Goal: Task Accomplishment & Management: Complete application form

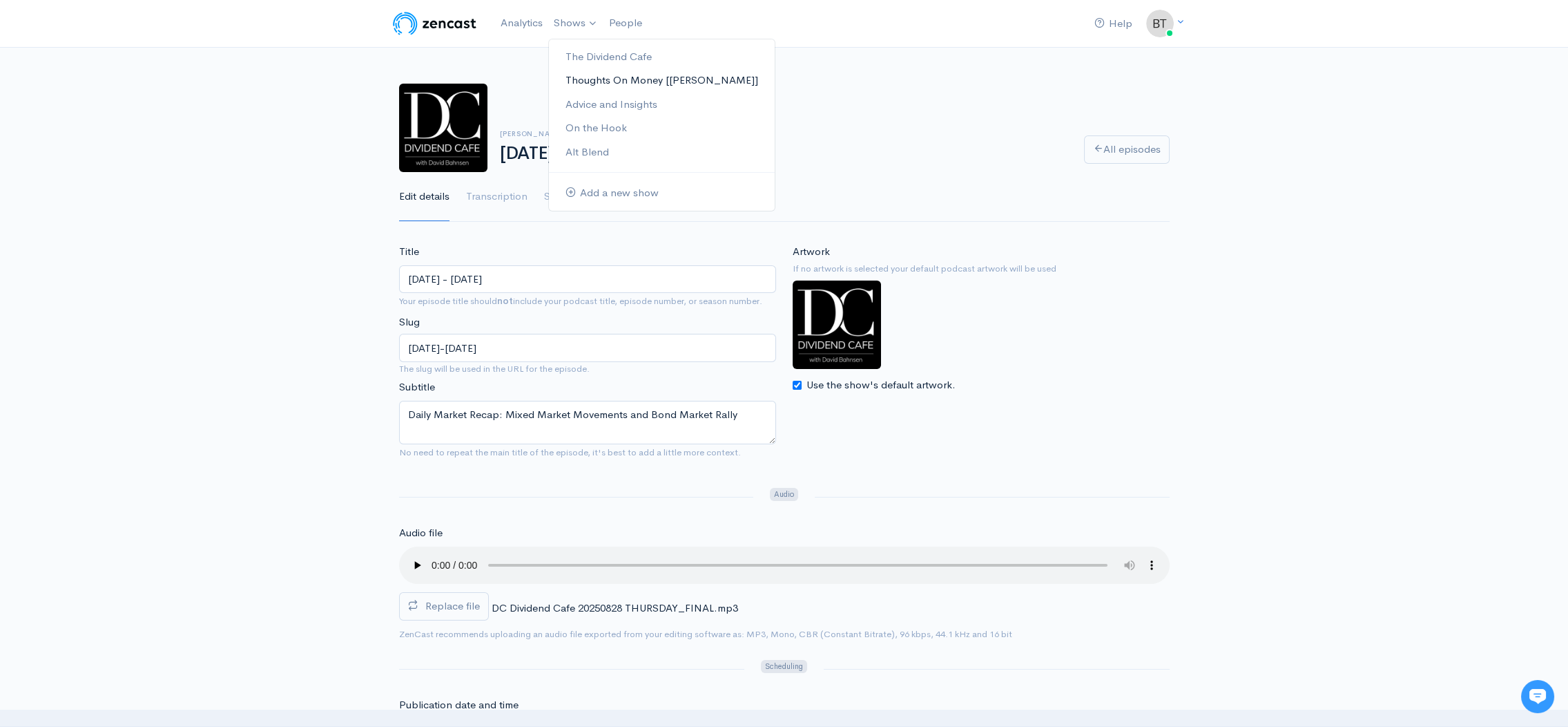
click at [584, 76] on link "Thoughts On Money [[PERSON_NAME]]" at bounding box center [662, 80] width 226 height 24
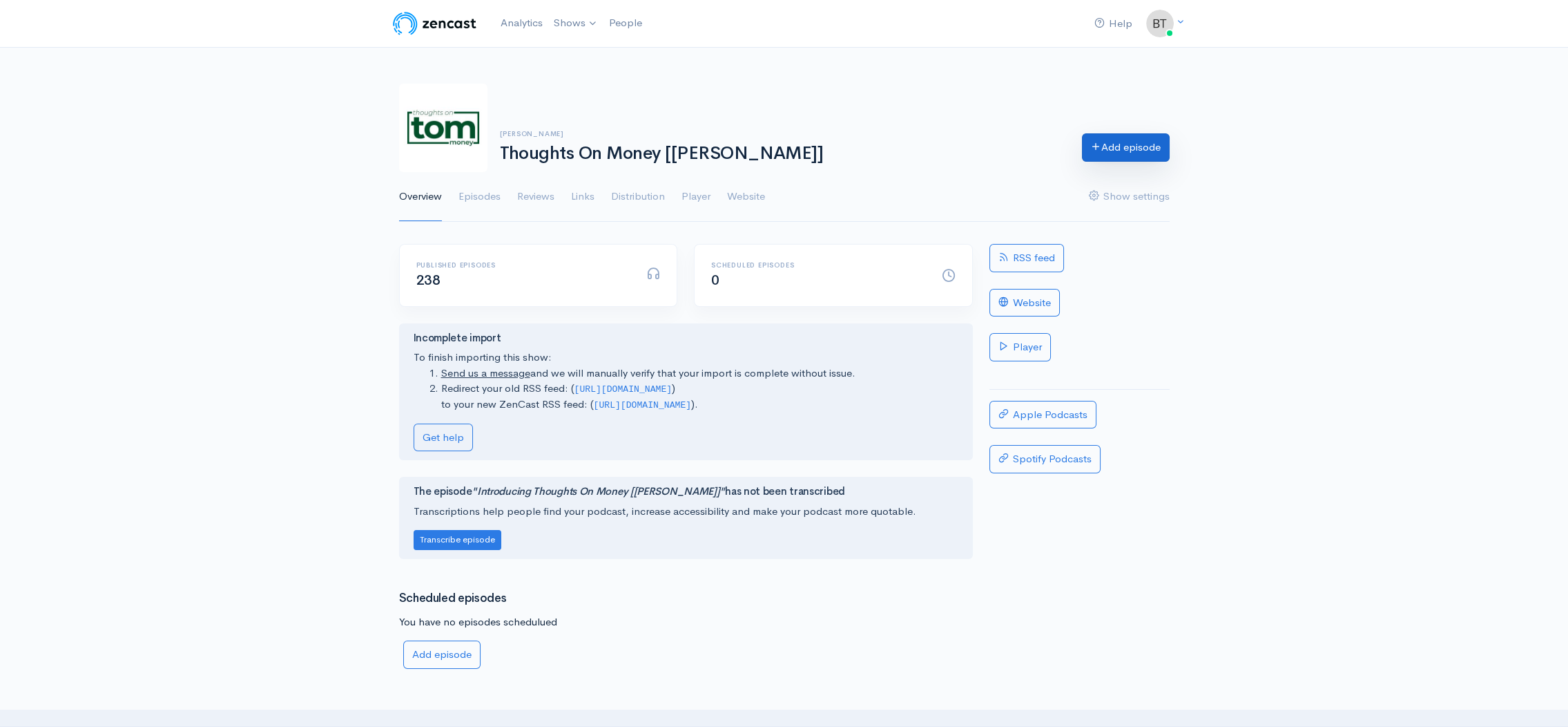
click at [1123, 153] on link "Add episode" at bounding box center [1126, 148] width 88 height 28
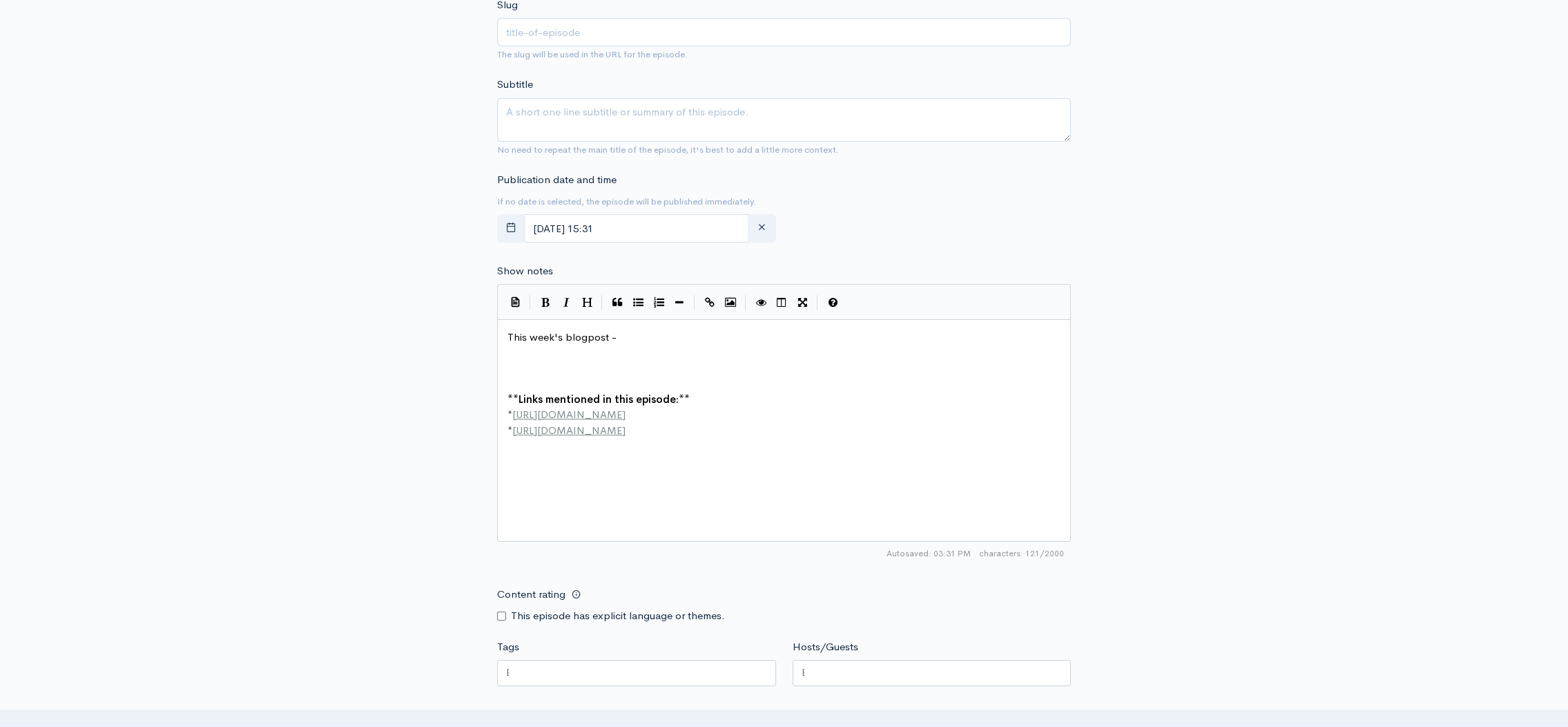
scroll to position [421, 0]
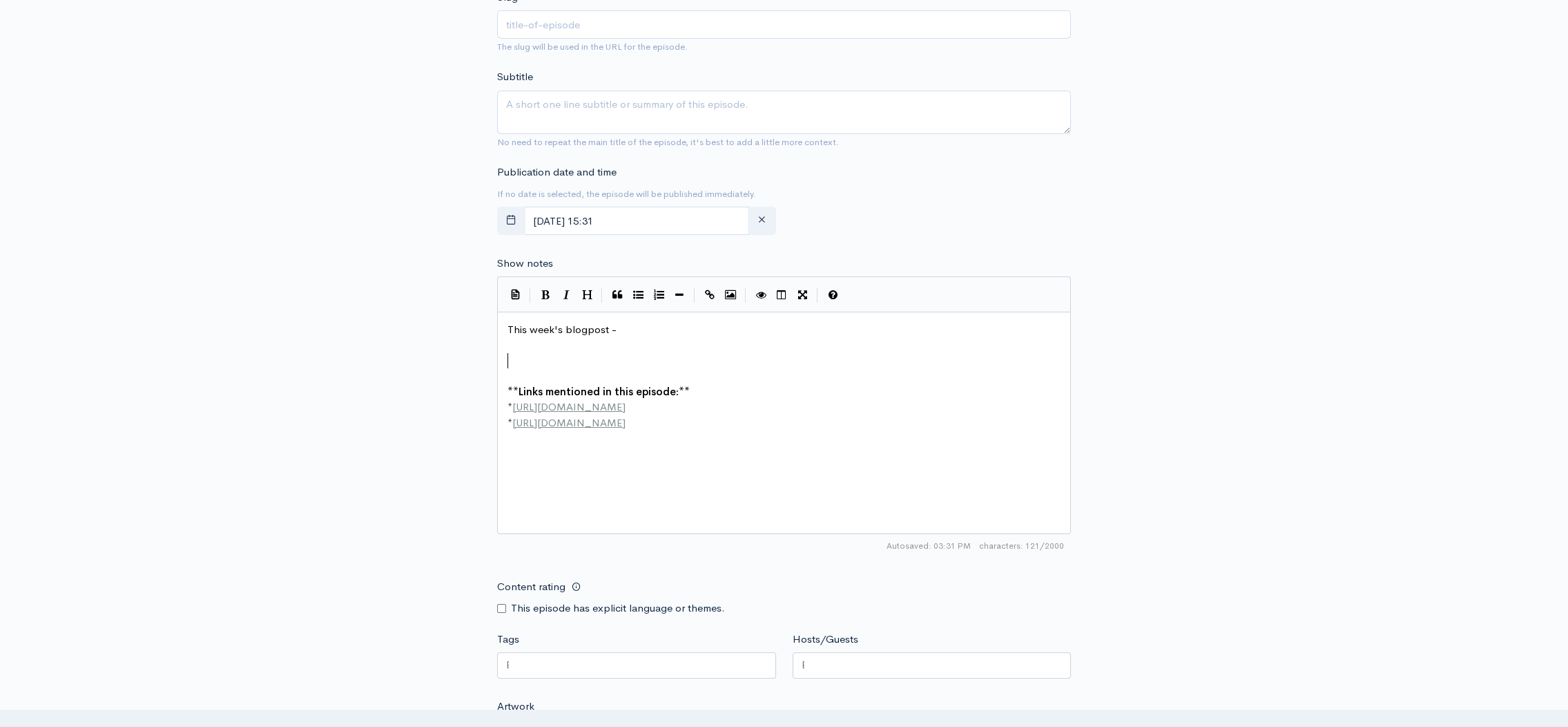
click at [536, 356] on pre "​" at bounding box center [788, 361] width 568 height 16
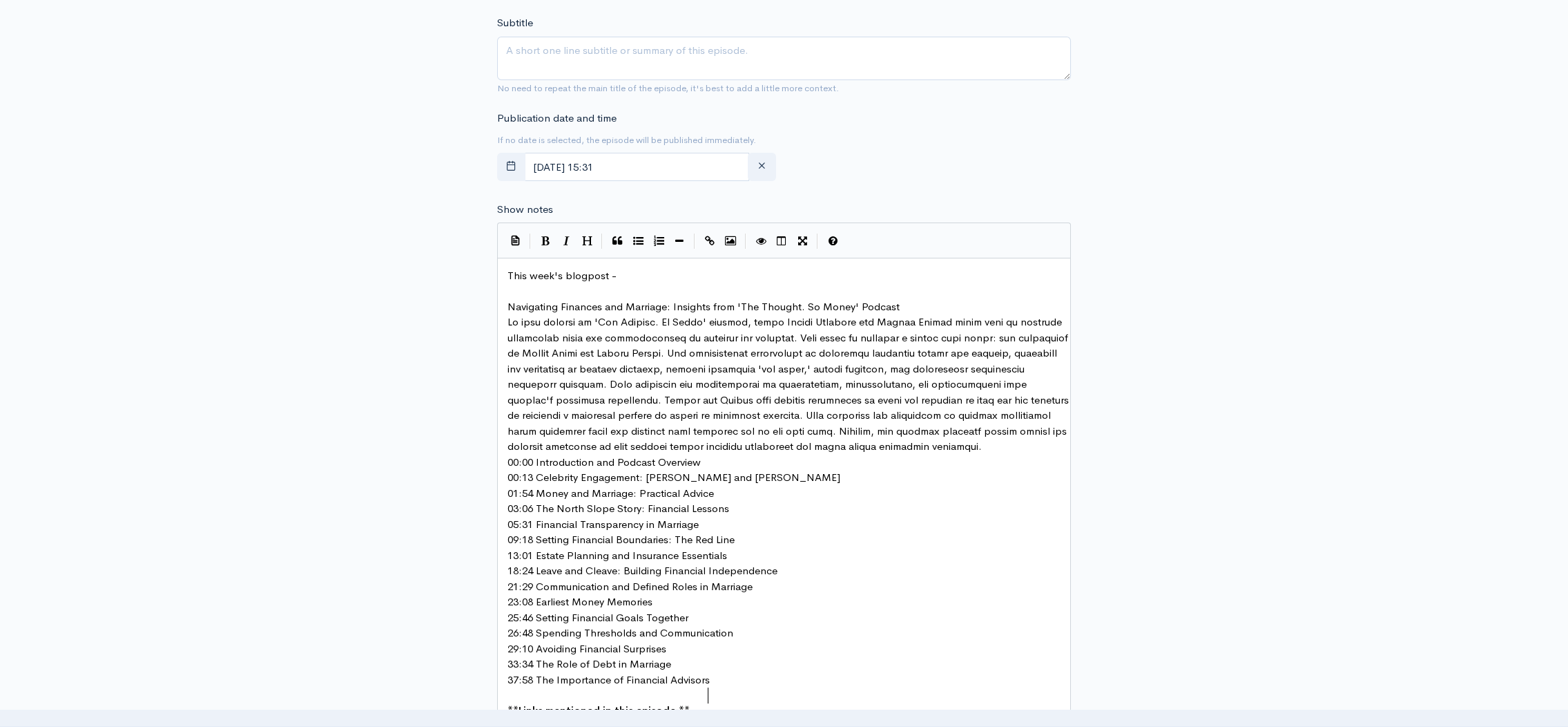
click at [915, 302] on pre "Navigating Finances and Marriage: Insights from 'The Thought. So Money' Podcast" at bounding box center [788, 308] width 568 height 16
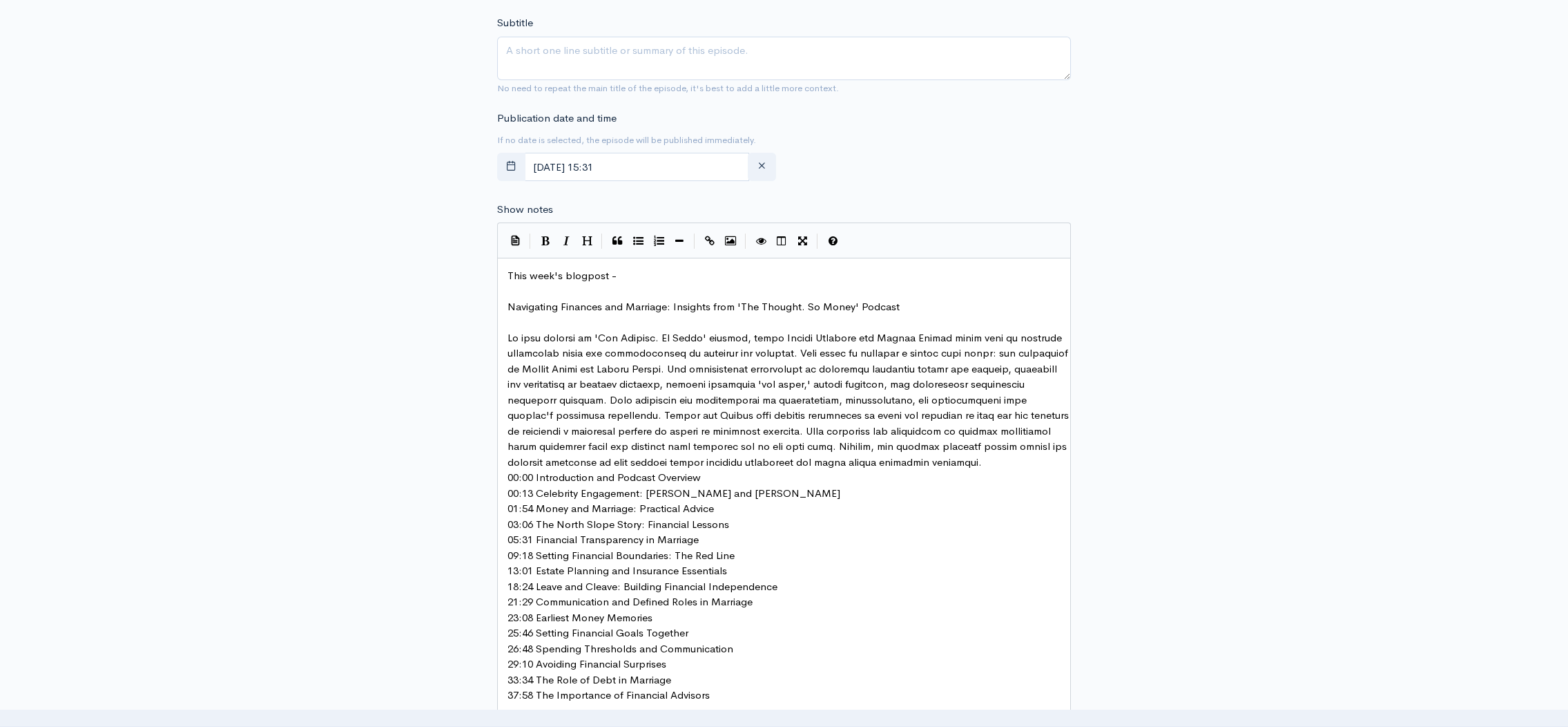
click at [560, 470] on pre at bounding box center [788, 400] width 568 height 140
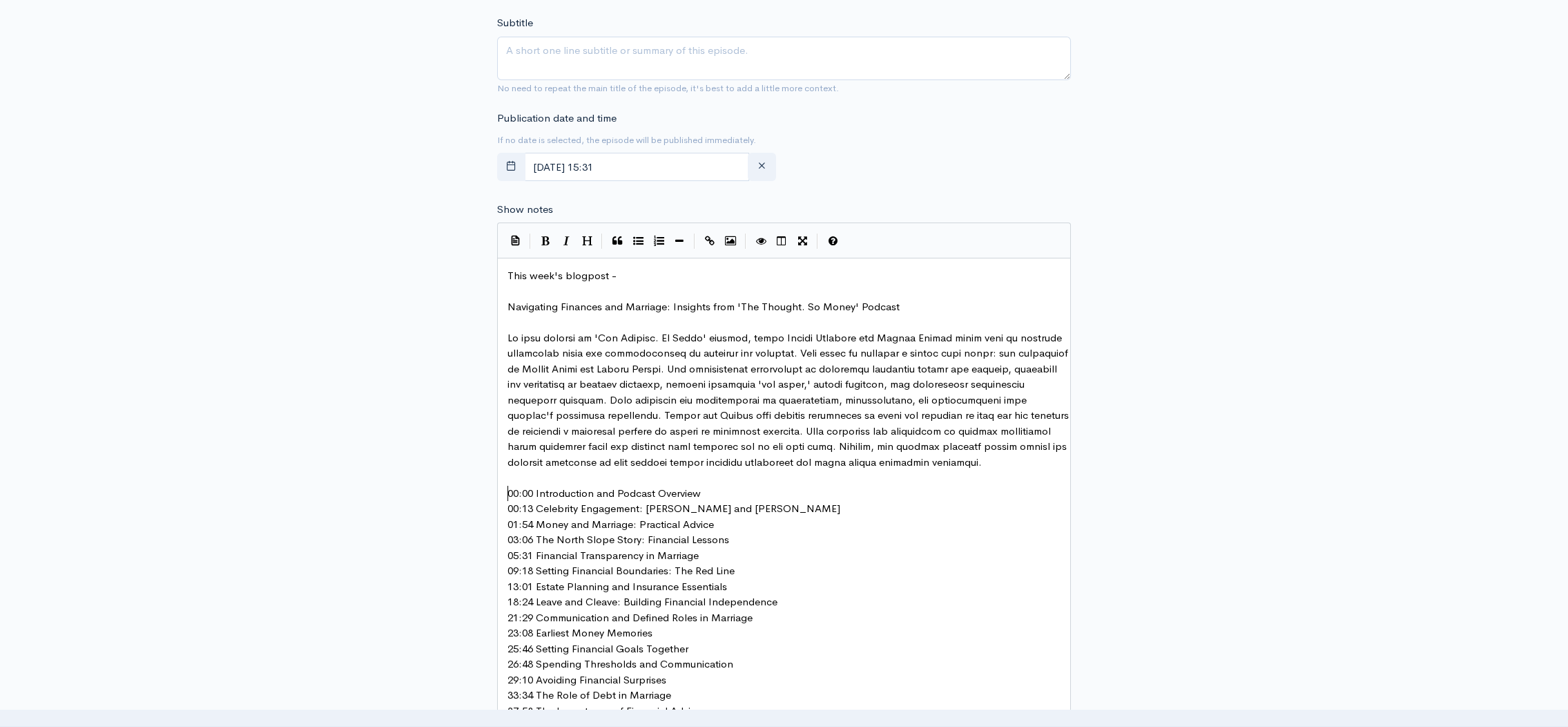
click at [721, 500] on pre "00:00 Introduction and Podcast Overview" at bounding box center [788, 493] width 568 height 16
click at [798, 532] on pre "00:13 Celebrity Engagement: [PERSON_NAME] and [PERSON_NAME]" at bounding box center [788, 524] width 568 height 16
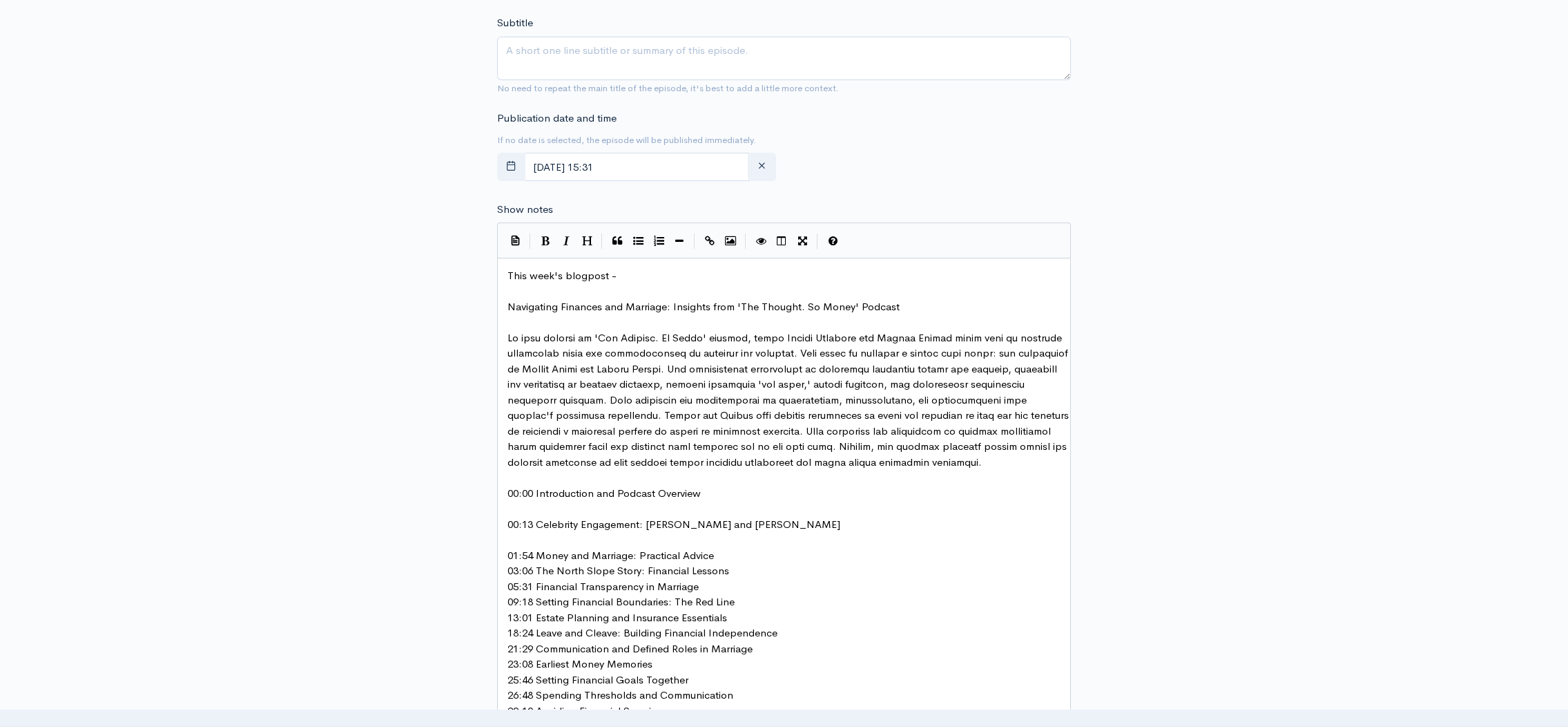
click at [737, 563] on pre "01:54 Money and Marriage: Practical Advice" at bounding box center [788, 556] width 568 height 16
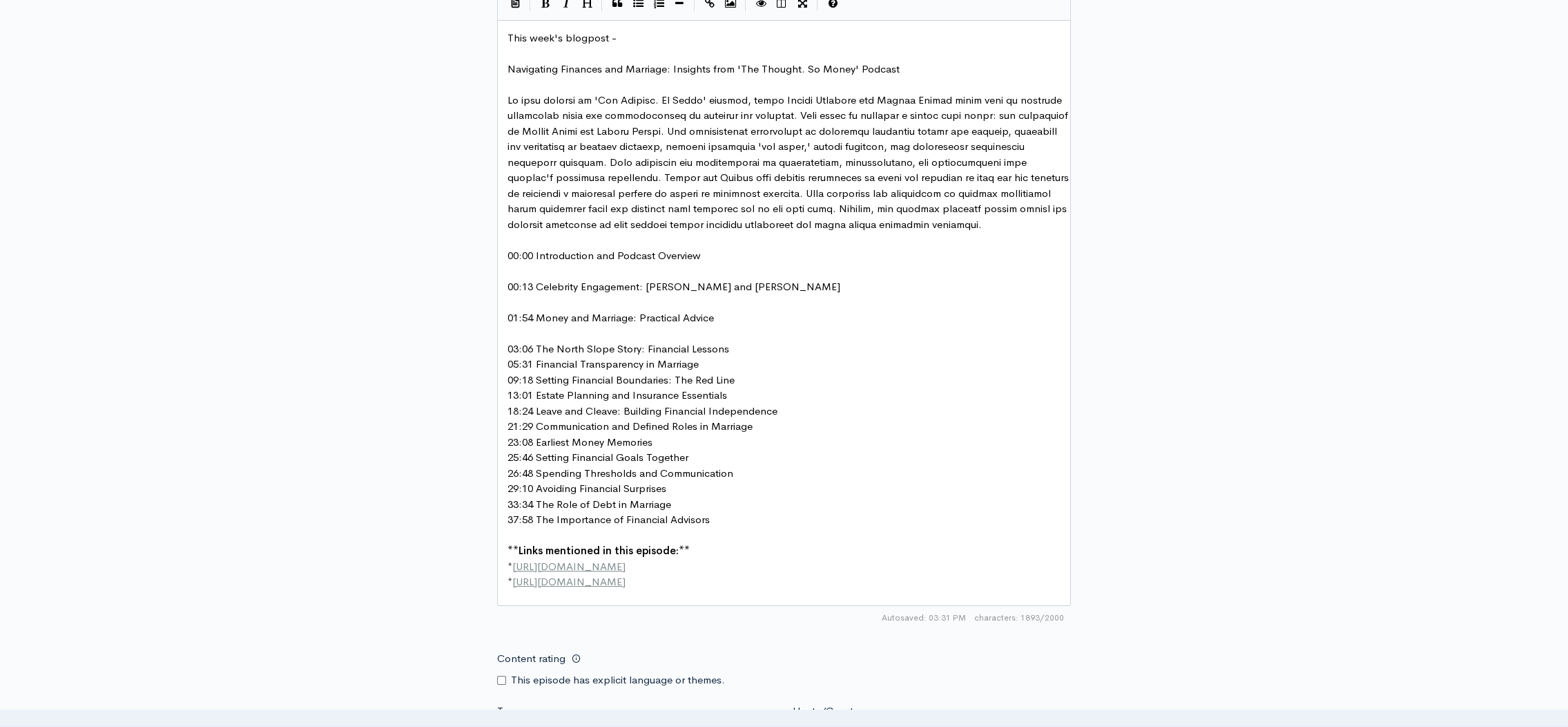
click at [740, 358] on pre "03:06 The North Slope Story: Financial Lessons" at bounding box center [788, 350] width 568 height 16
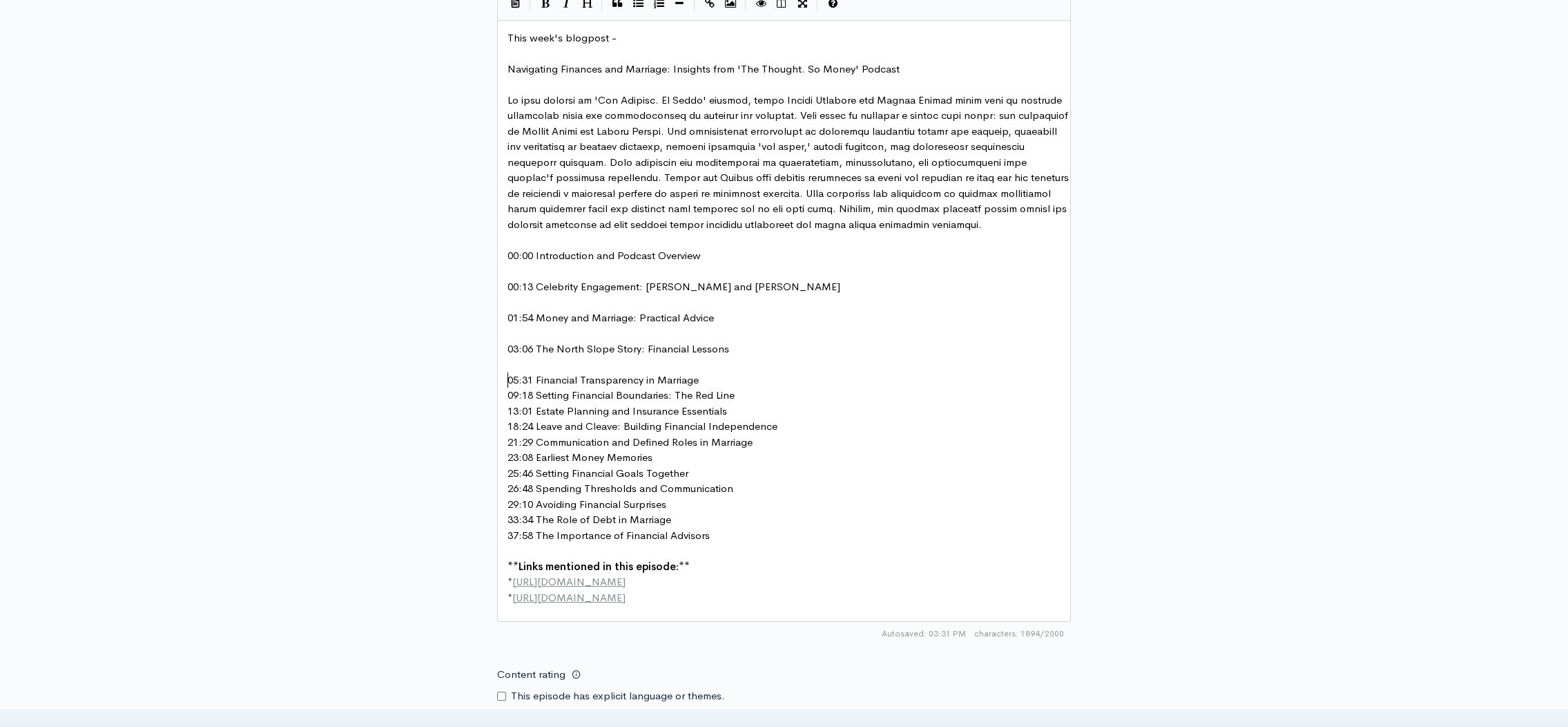
click at [718, 388] on pre "05:31 Financial Transparency in Marriage" at bounding box center [788, 380] width 568 height 16
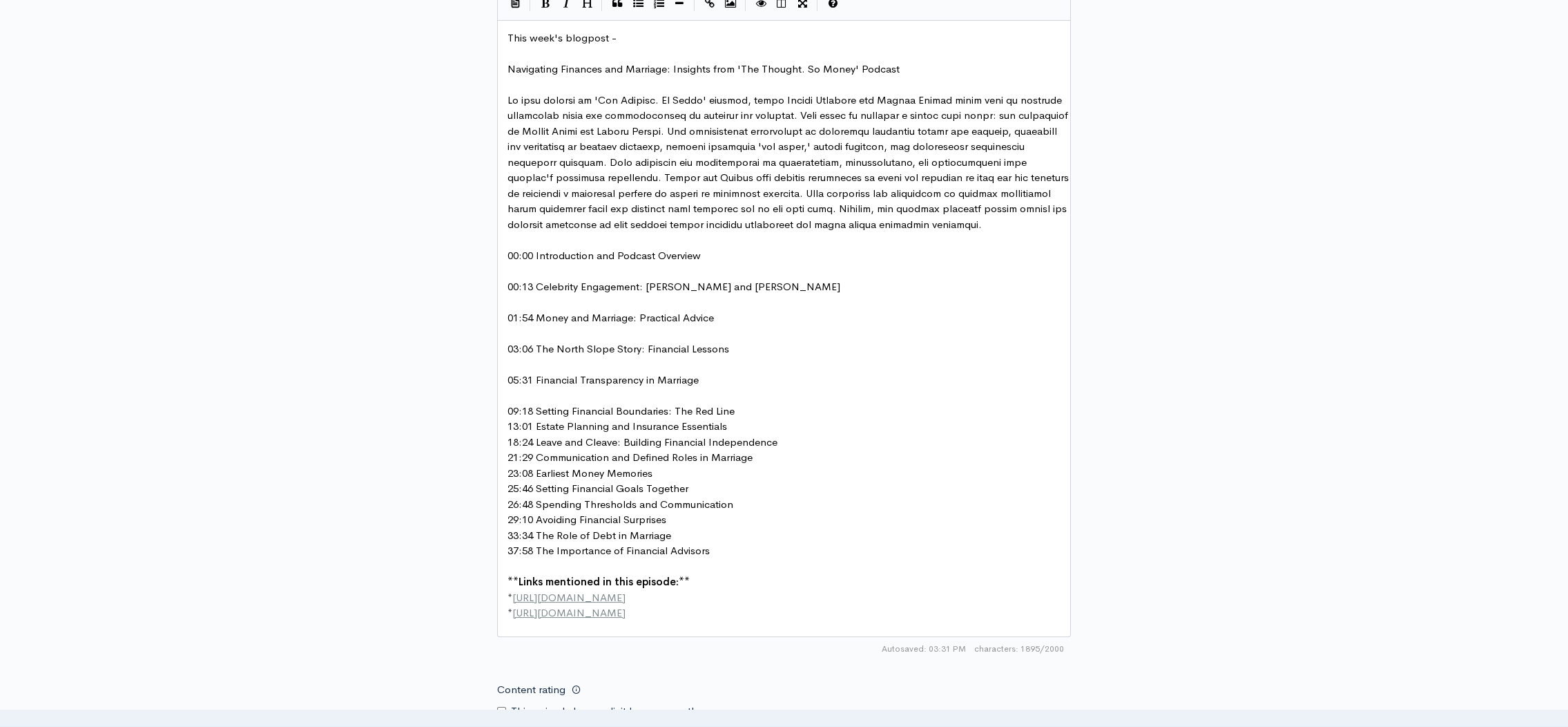
click at [752, 419] on pre "09:18 Setting Financial Boundaries: The Red Line" at bounding box center [788, 411] width 568 height 16
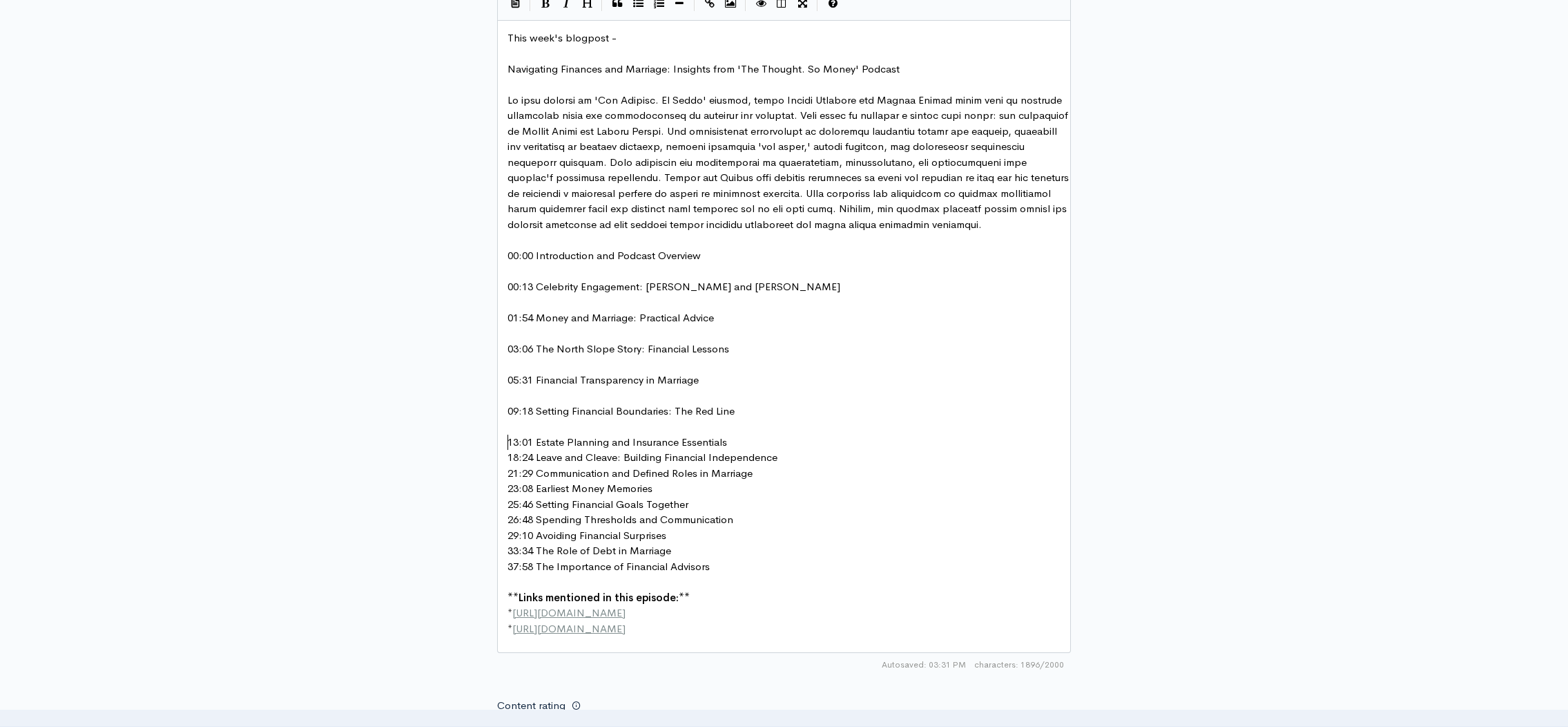
click at [734, 450] on pre "13:01 Estate Planning and Insurance Essentials" at bounding box center [788, 442] width 568 height 16
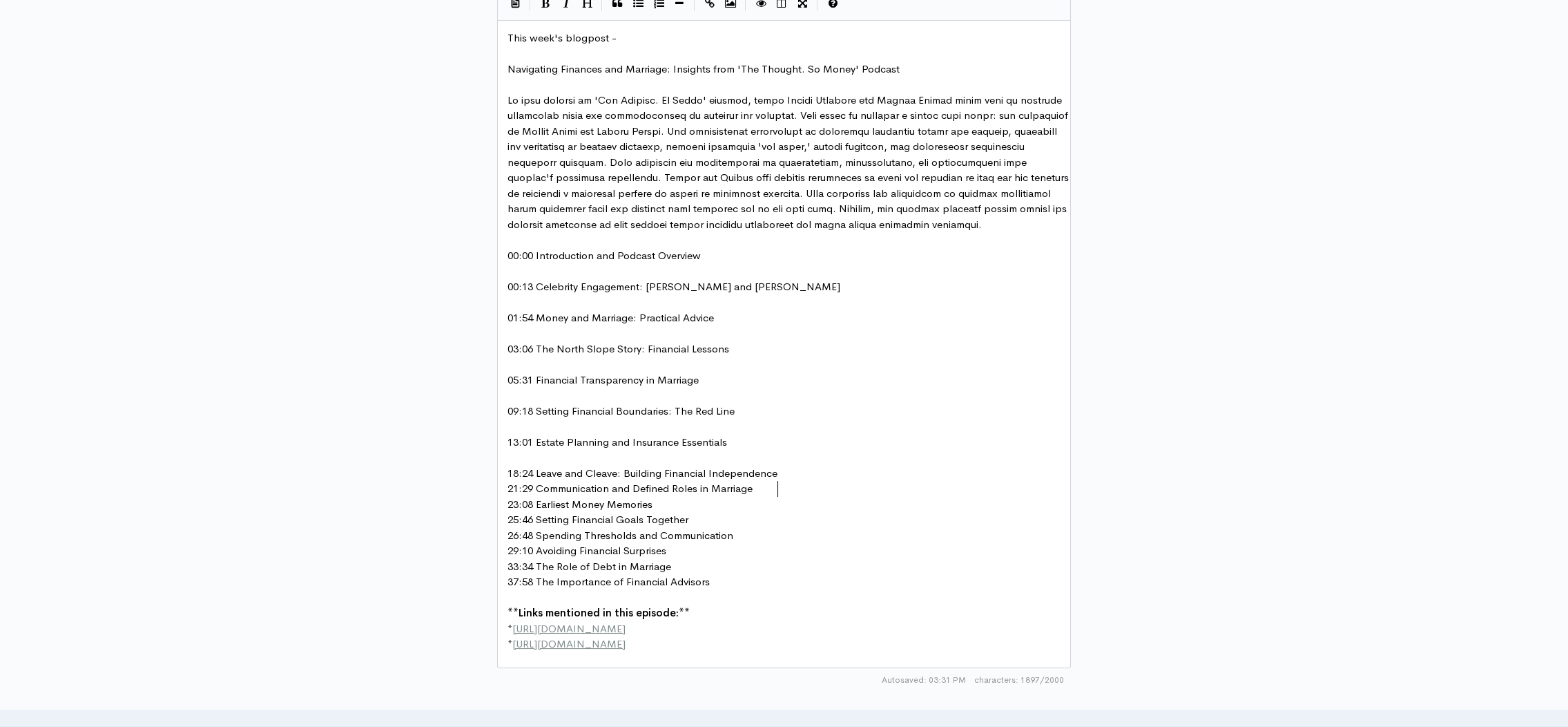
click at [786, 481] on pre "18:24 Leave and Cleave: Building Financial Independence" at bounding box center [788, 473] width 568 height 16
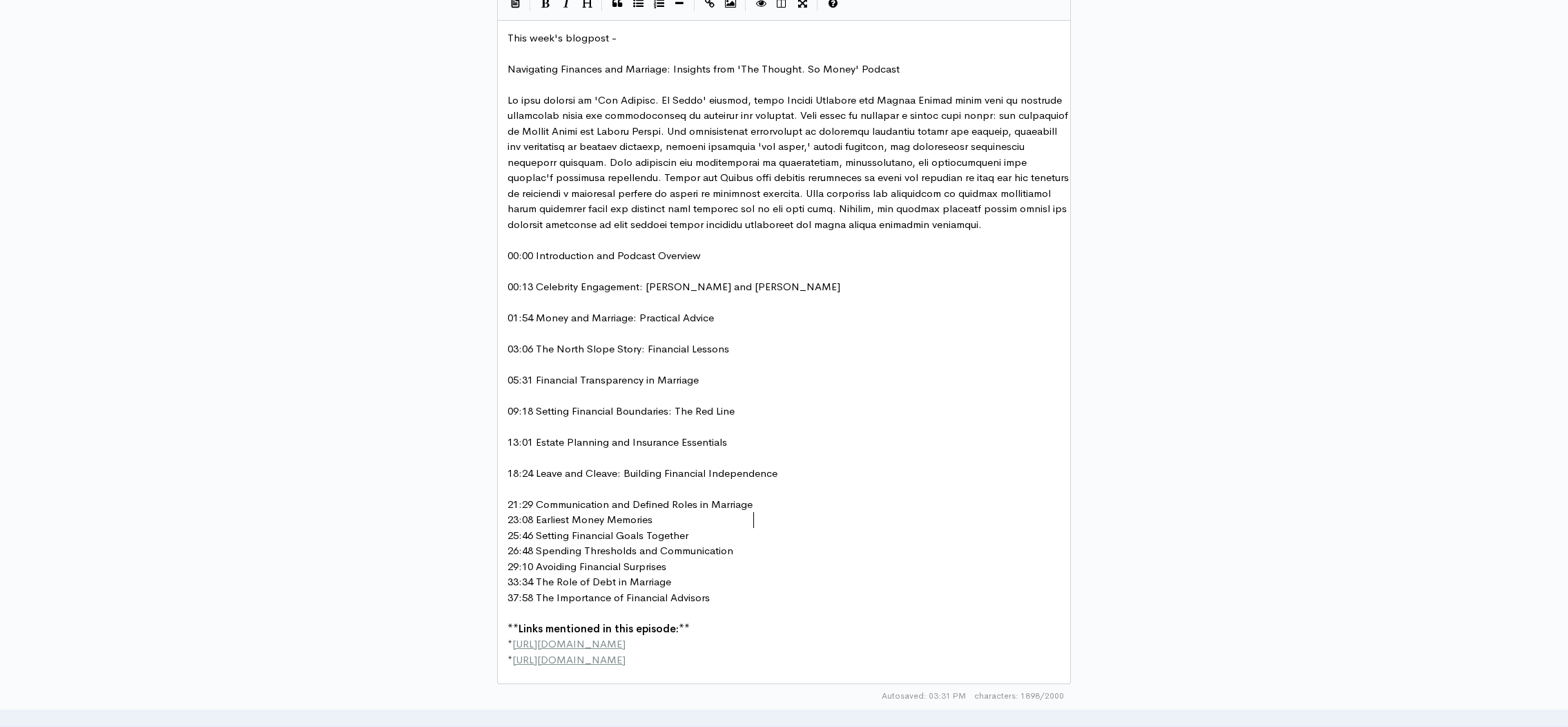
click at [764, 512] on pre "21:29 Communication and Defined Roles in Marriage" at bounding box center [788, 504] width 568 height 16
click at [667, 543] on pre "23:08 Earliest Money Memories" at bounding box center [788, 535] width 568 height 16
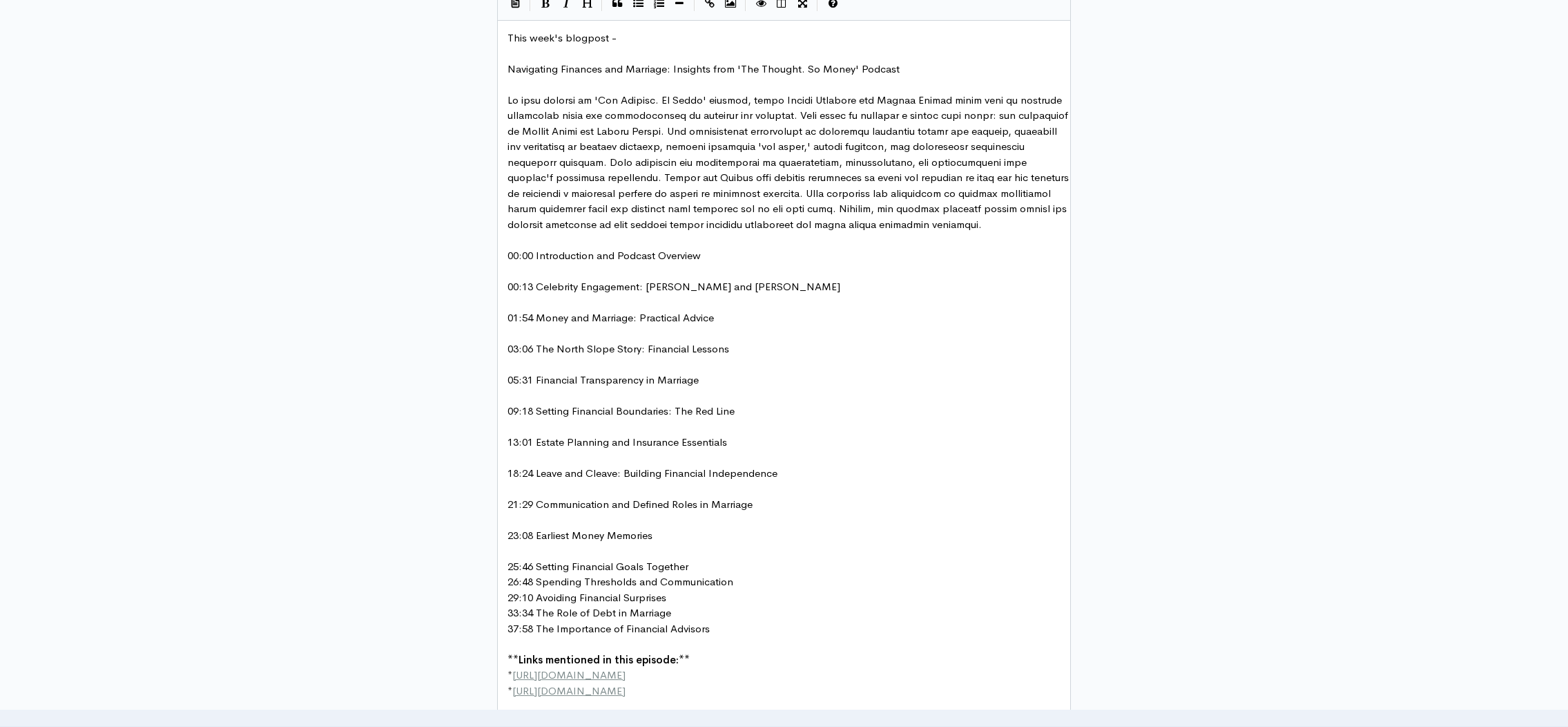
click at [690, 575] on pre "25:46 Setting Financial Goals Together" at bounding box center [788, 567] width 568 height 16
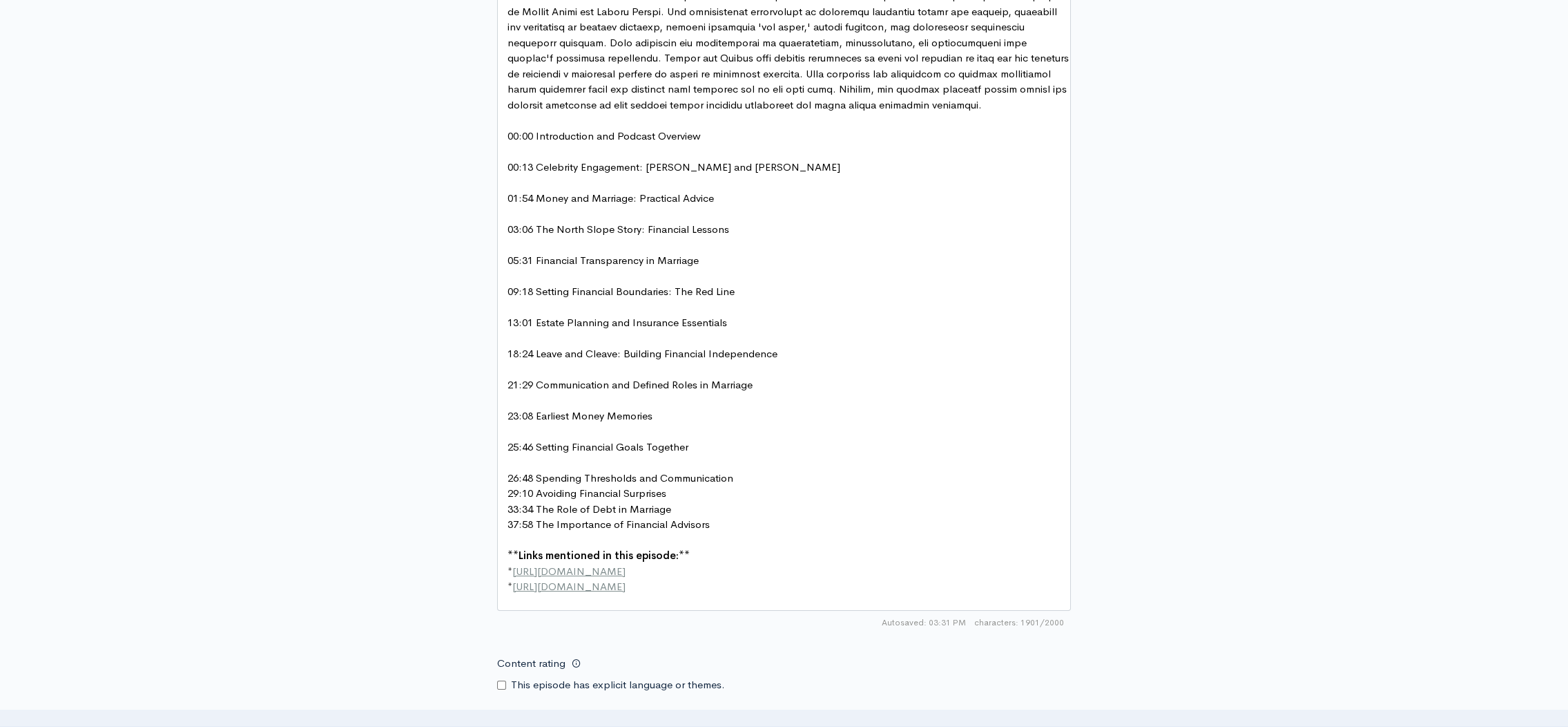
scroll to position [898, 0]
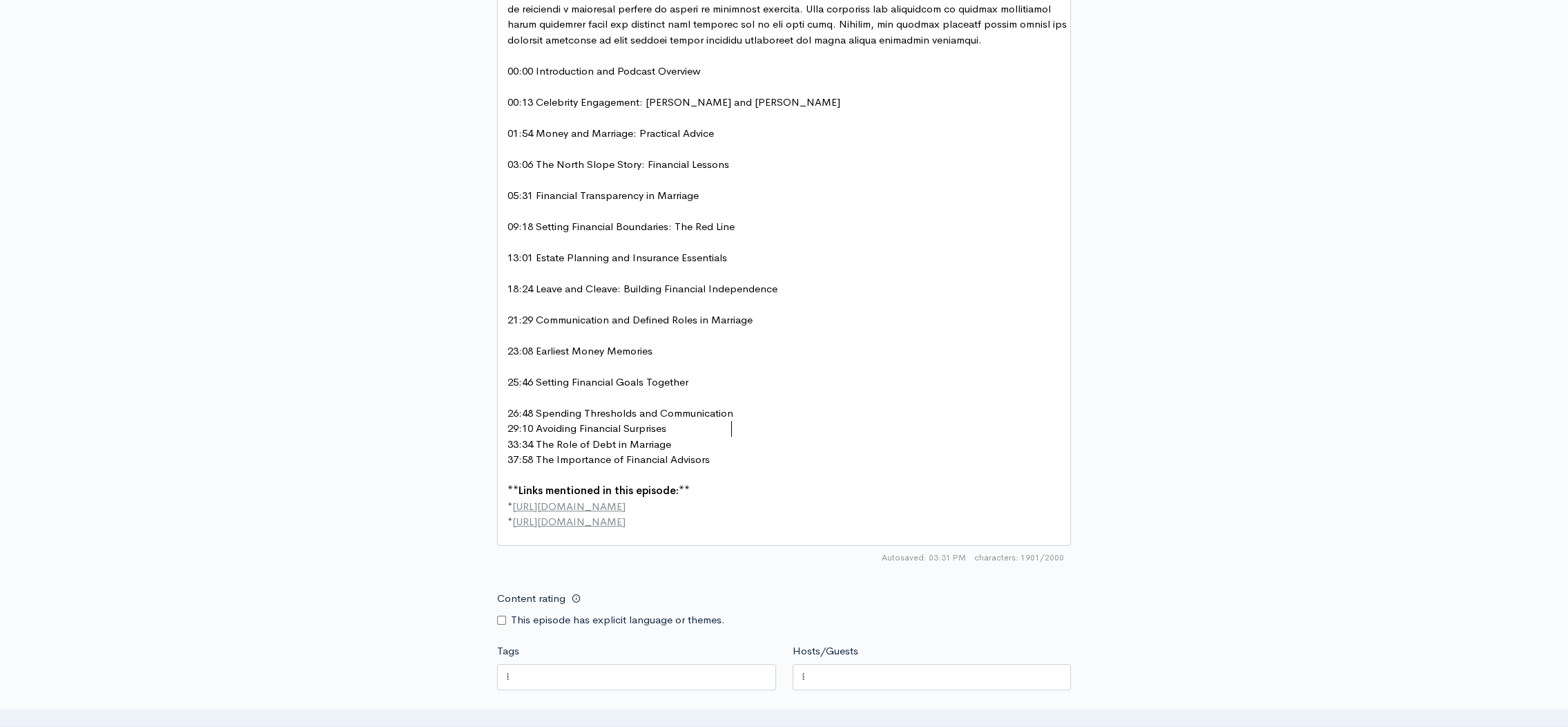
click at [747, 421] on pre "26:48 Spending Thresholds and Communication" at bounding box center [788, 413] width 568 height 16
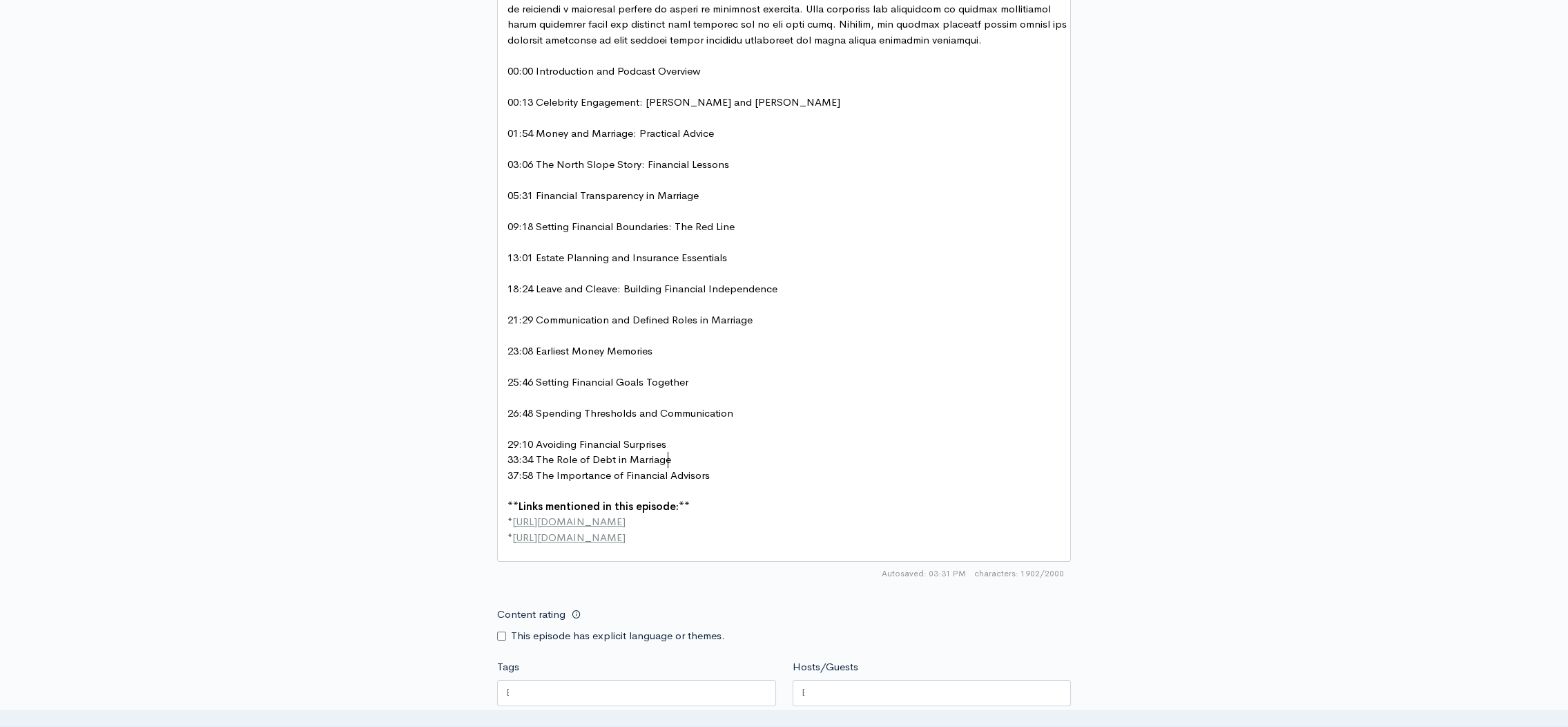
click at [698, 451] on pre "29:10 Avoiding Financial Surprises" at bounding box center [788, 444] width 568 height 16
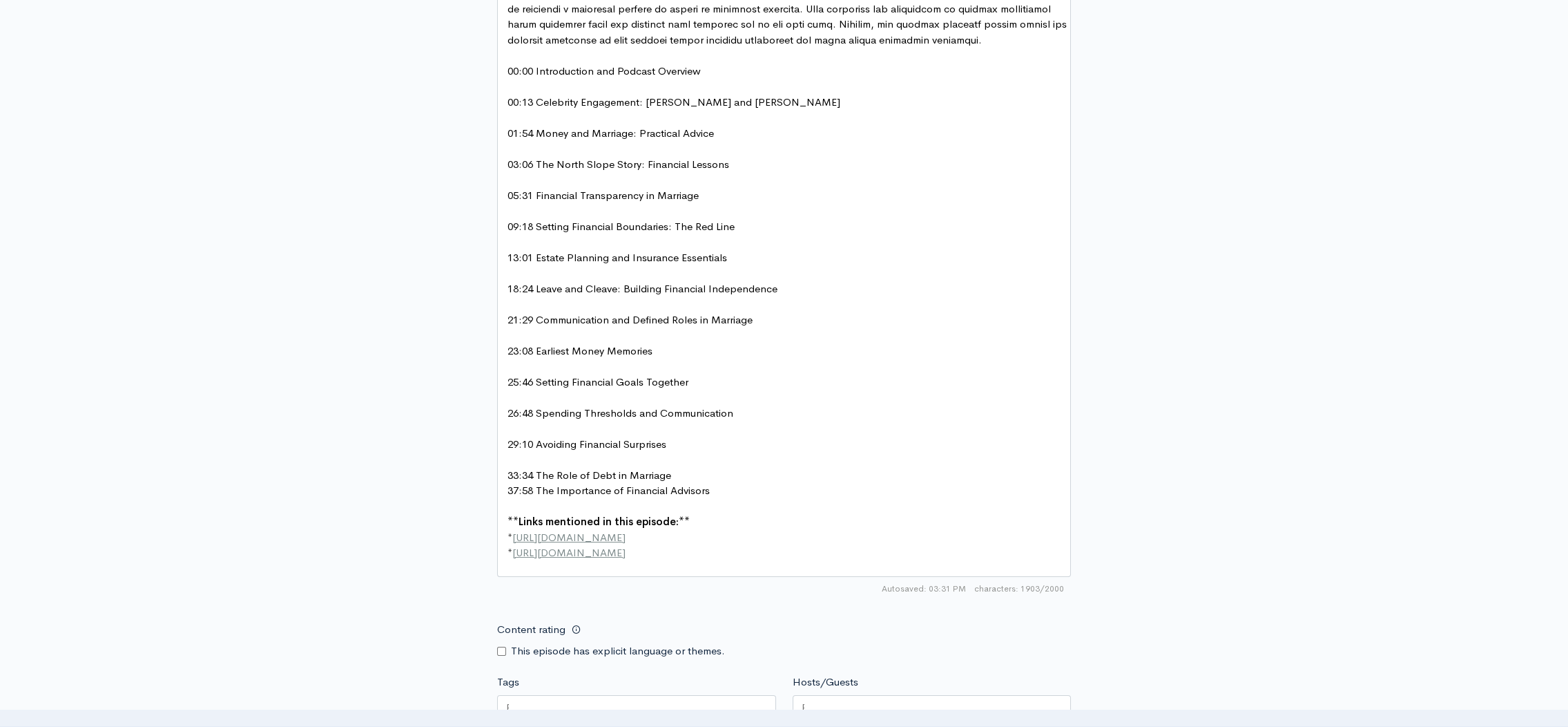
click at [687, 483] on pre "33:34 The Role of Debt in Marriage" at bounding box center [788, 475] width 568 height 16
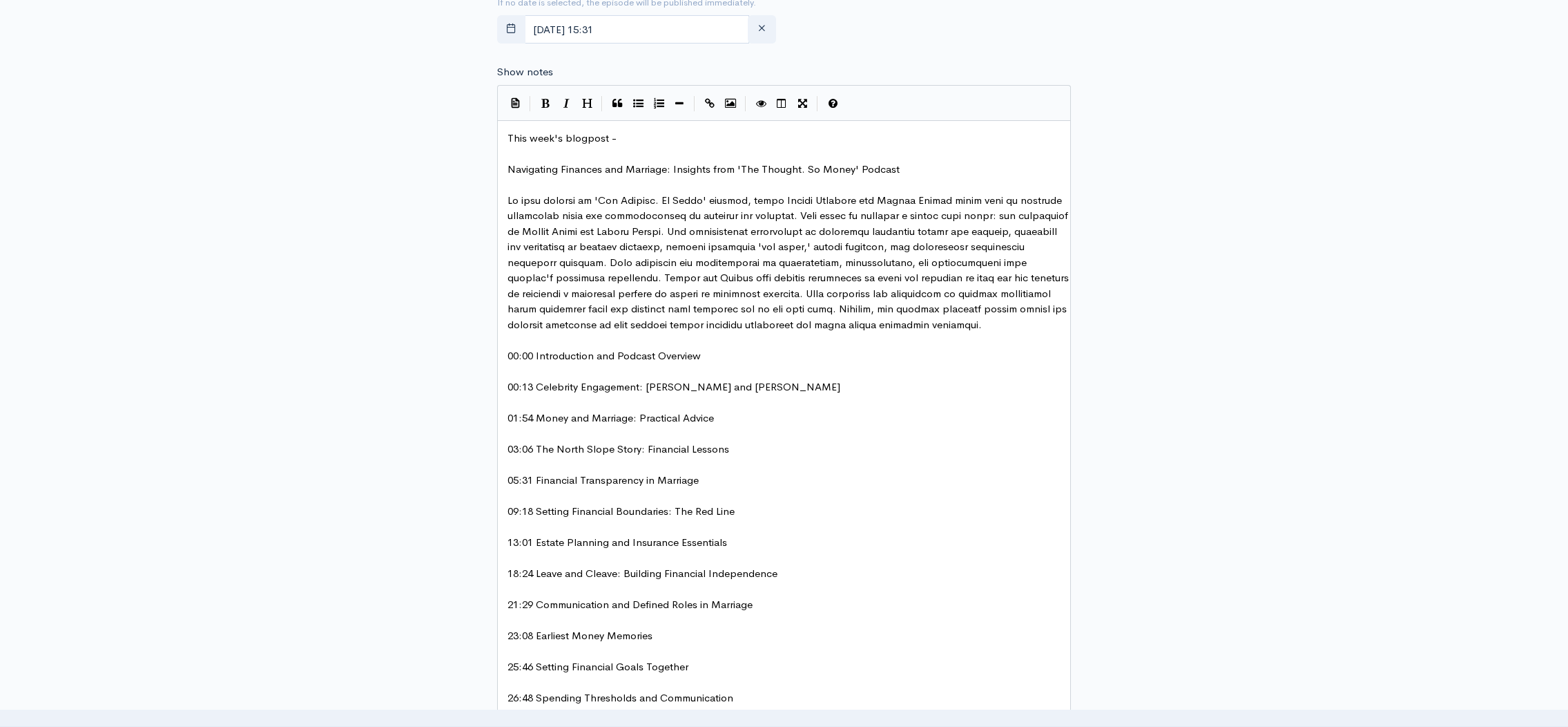
scroll to position [604, 0]
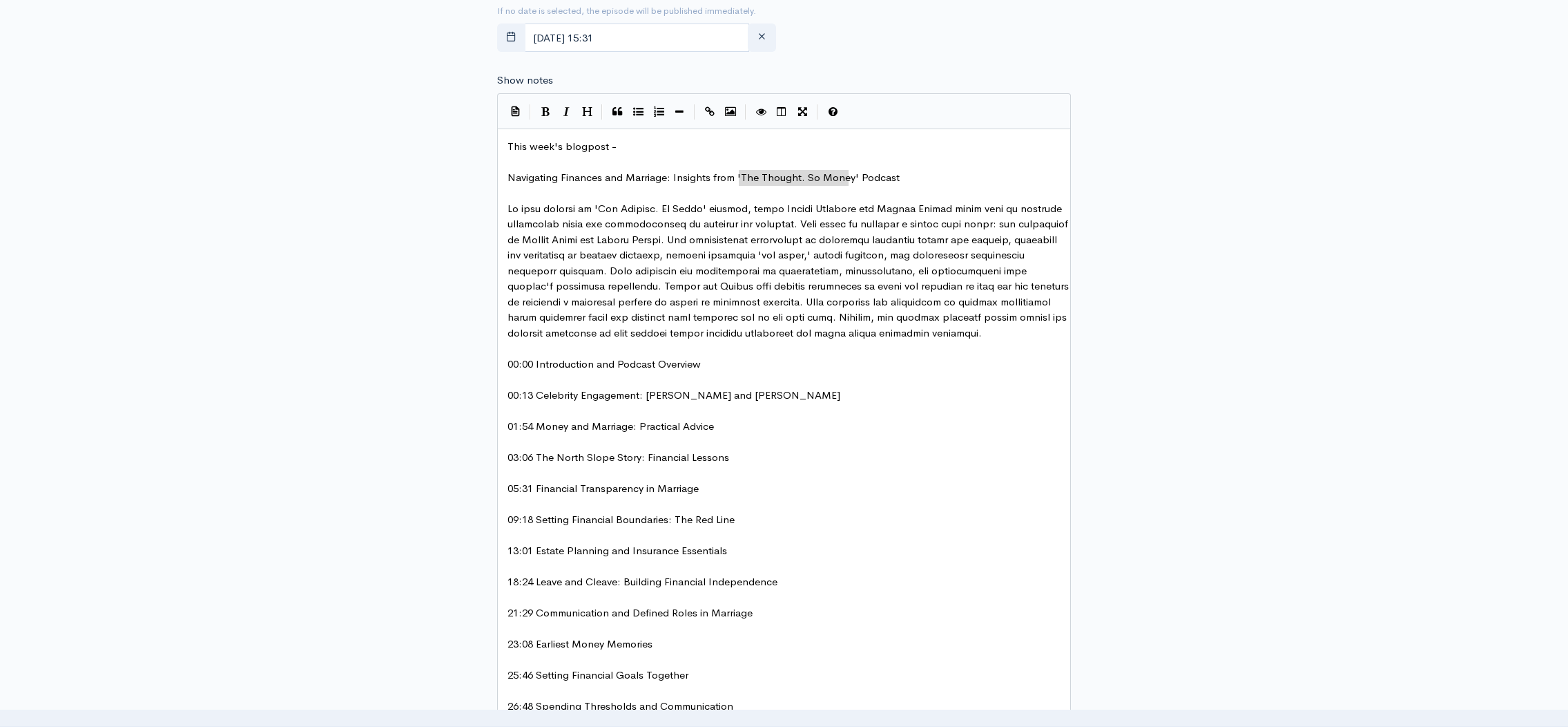
drag, startPoint x: 741, startPoint y: 174, endPoint x: 847, endPoint y: 176, distance: 106.0
type textarea "The Thoughts on Money"
click at [738, 176] on span "Navigating Finances and Marriage: Insights from 'The Thoughts on Money Podcast" at bounding box center [702, 177] width 390 height 13
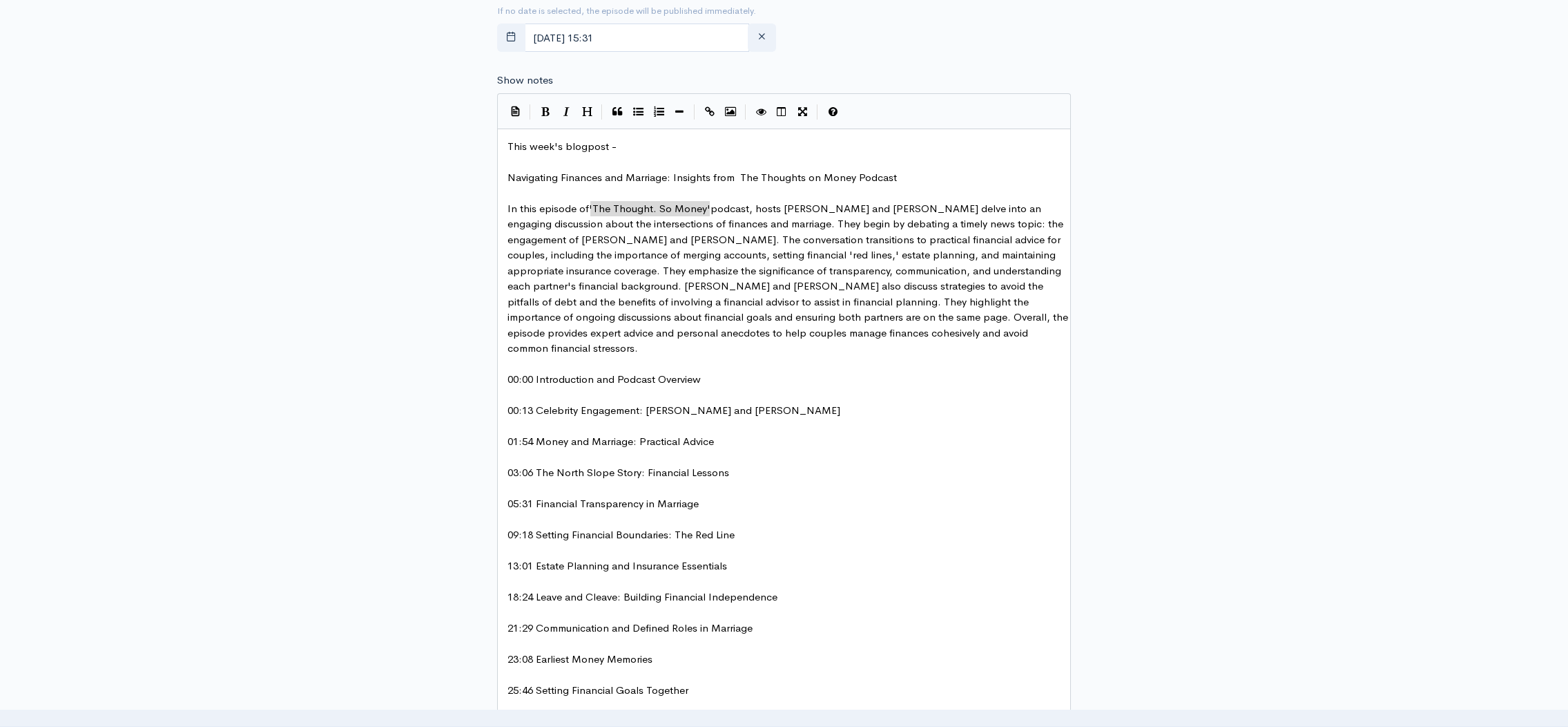
drag, startPoint x: 709, startPoint y: 208, endPoint x: 590, endPoint y: 204, distance: 119.1
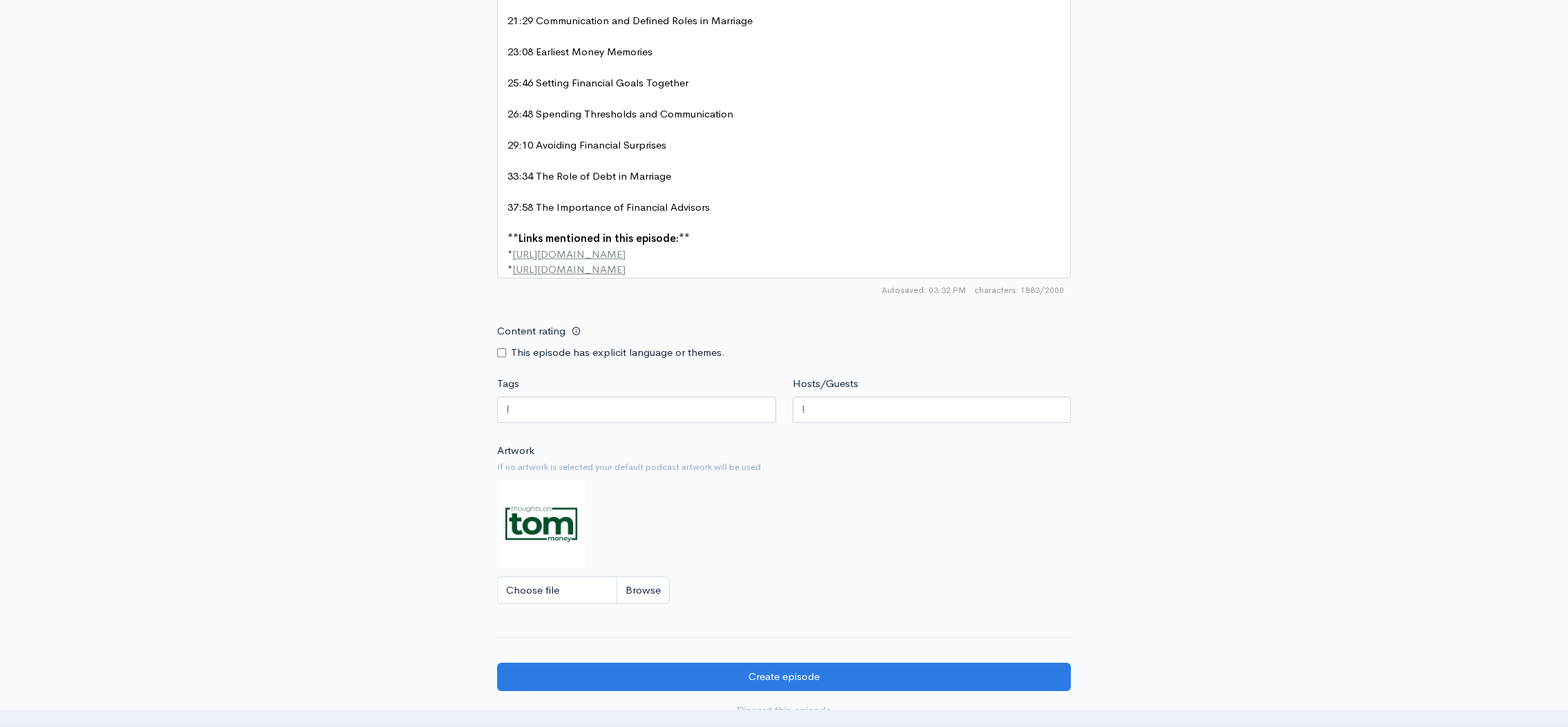
scroll to position [1204, 0]
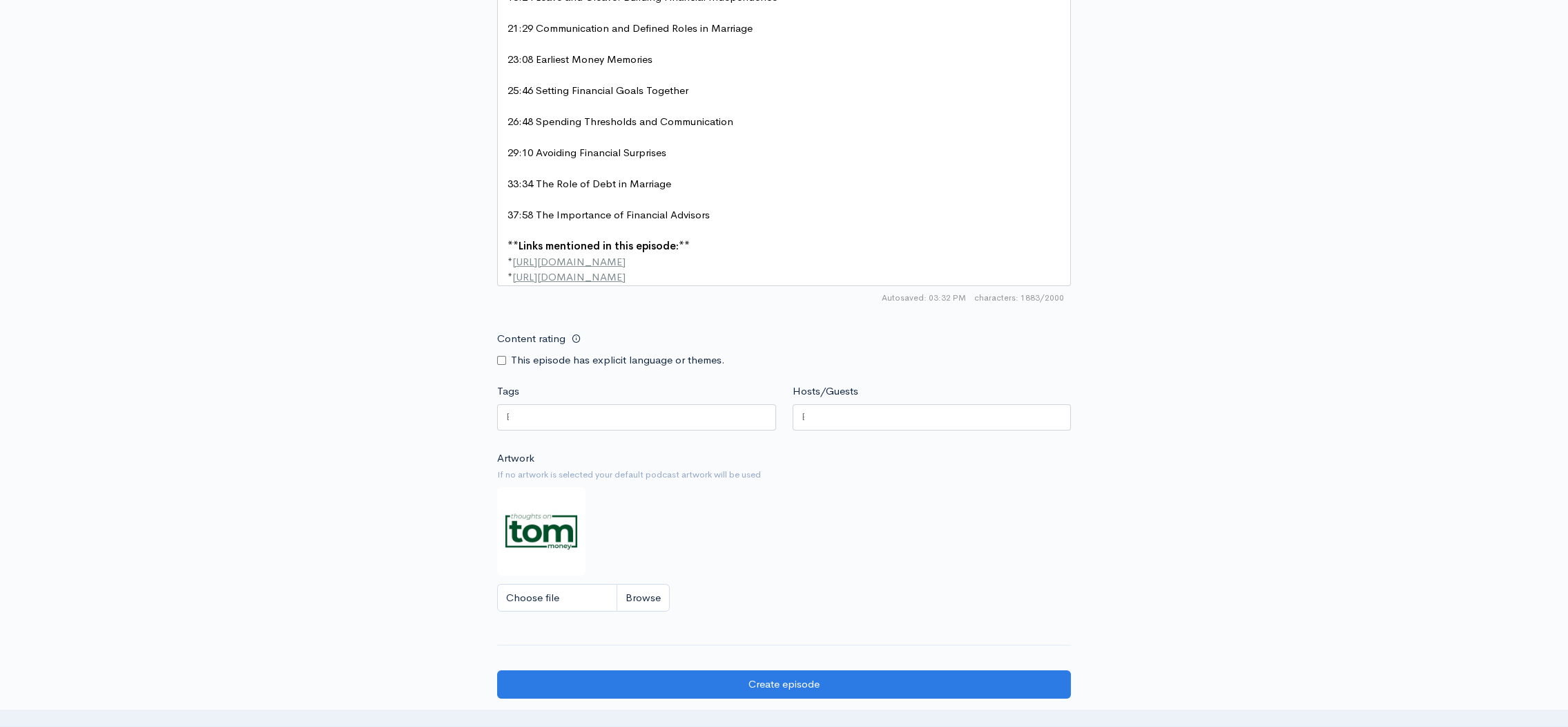
type textarea "TOM"
click at [841, 406] on div at bounding box center [931, 417] width 278 height 26
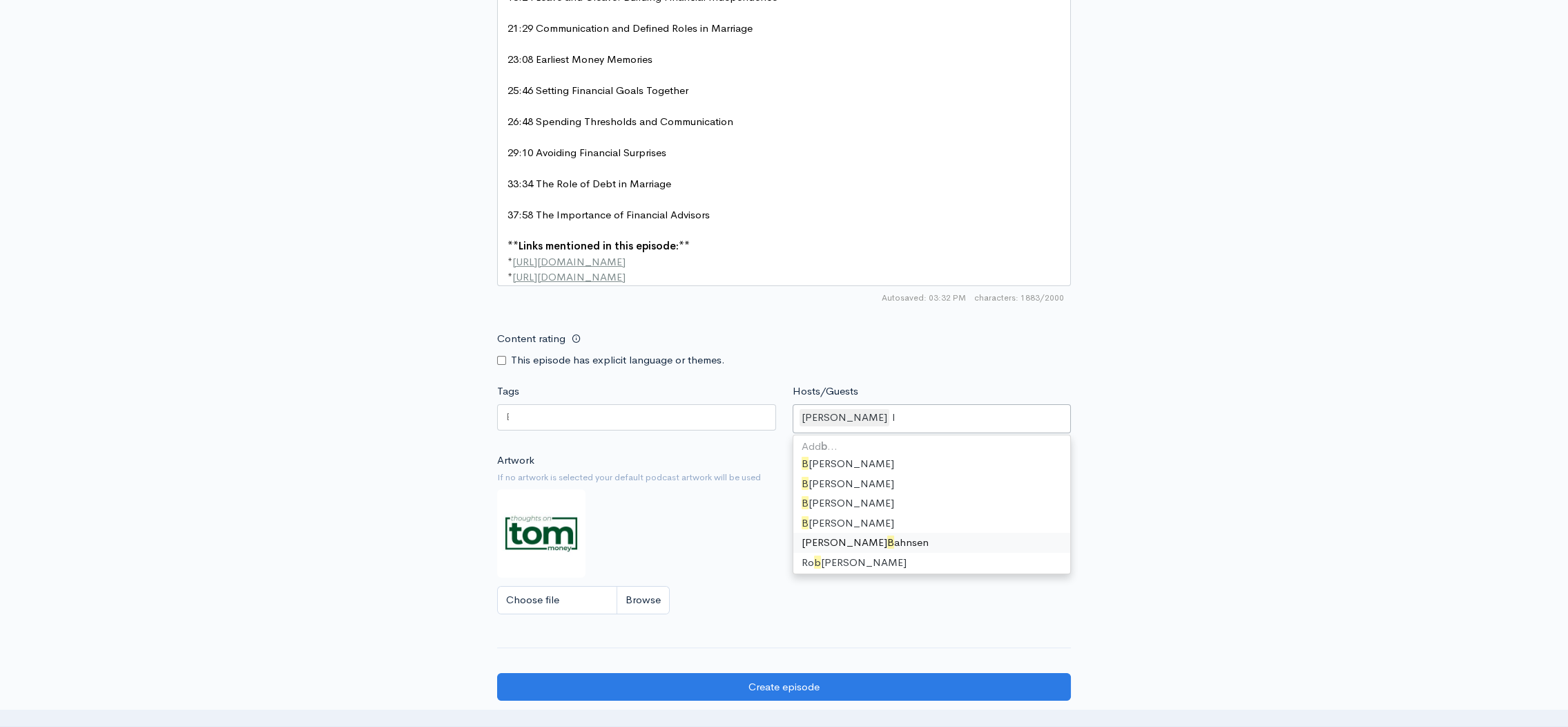
type input "bla"
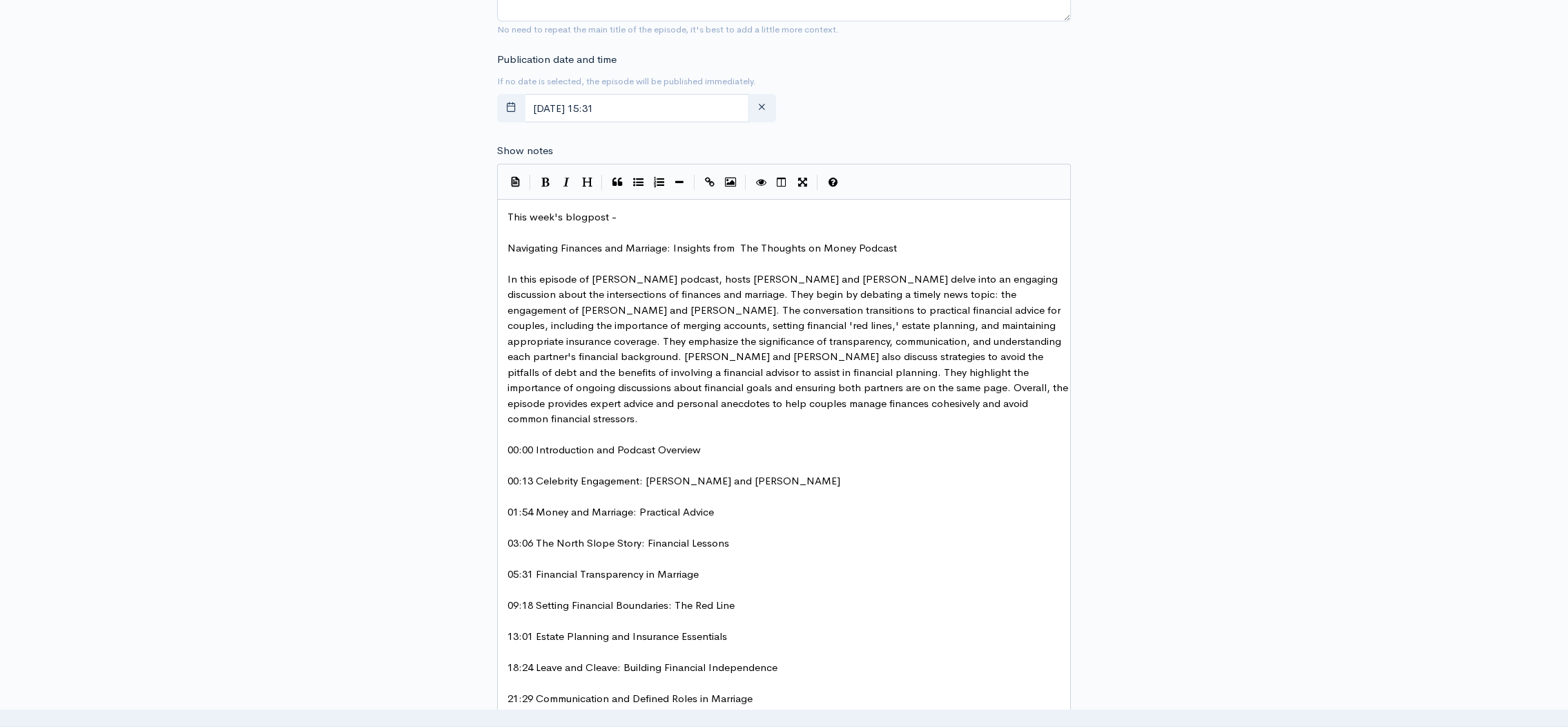
scroll to position [525, 0]
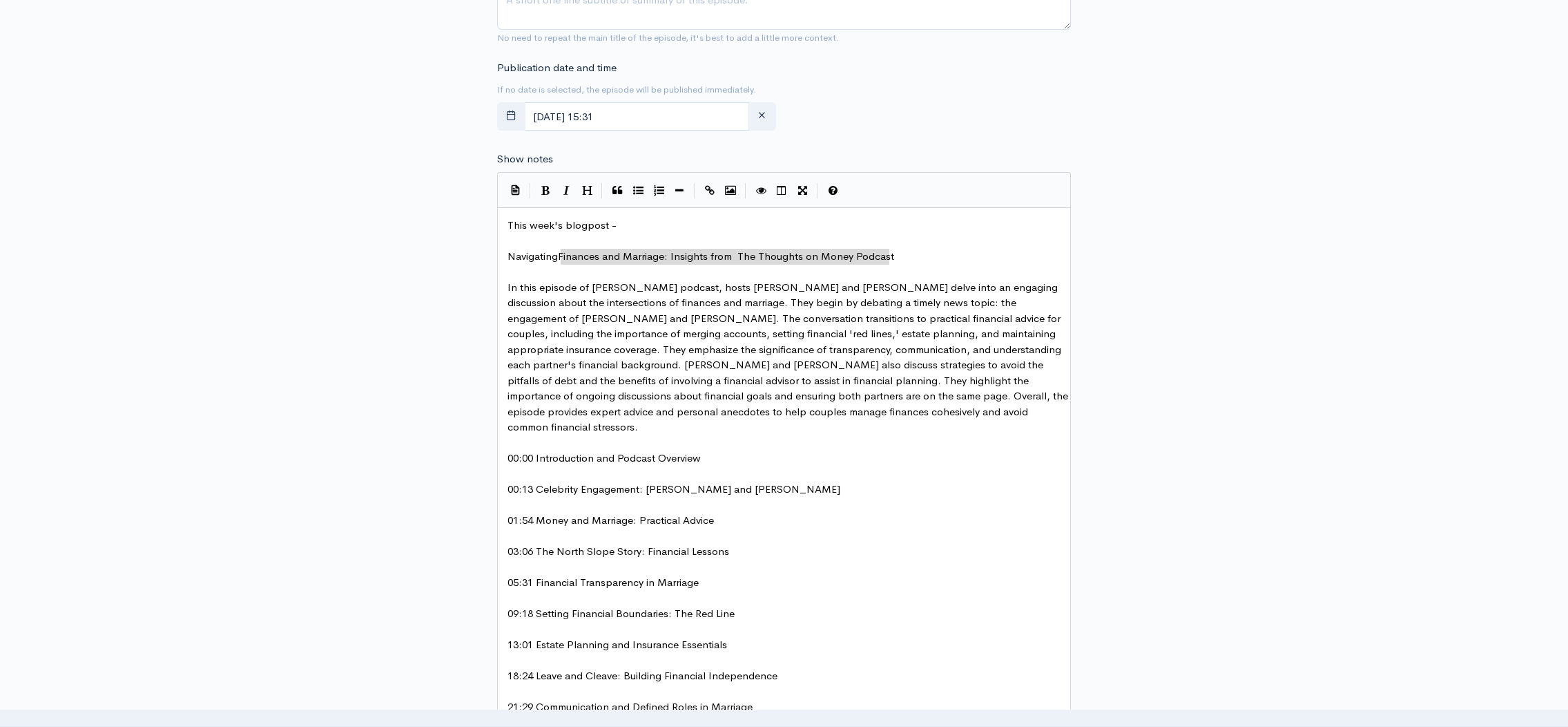
type textarea "Navigating Finances and Marriage: Insights from The Thoughts on Money Podcast"
drag, startPoint x: 893, startPoint y: 252, endPoint x: 492, endPoint y: 258, distance: 401.0
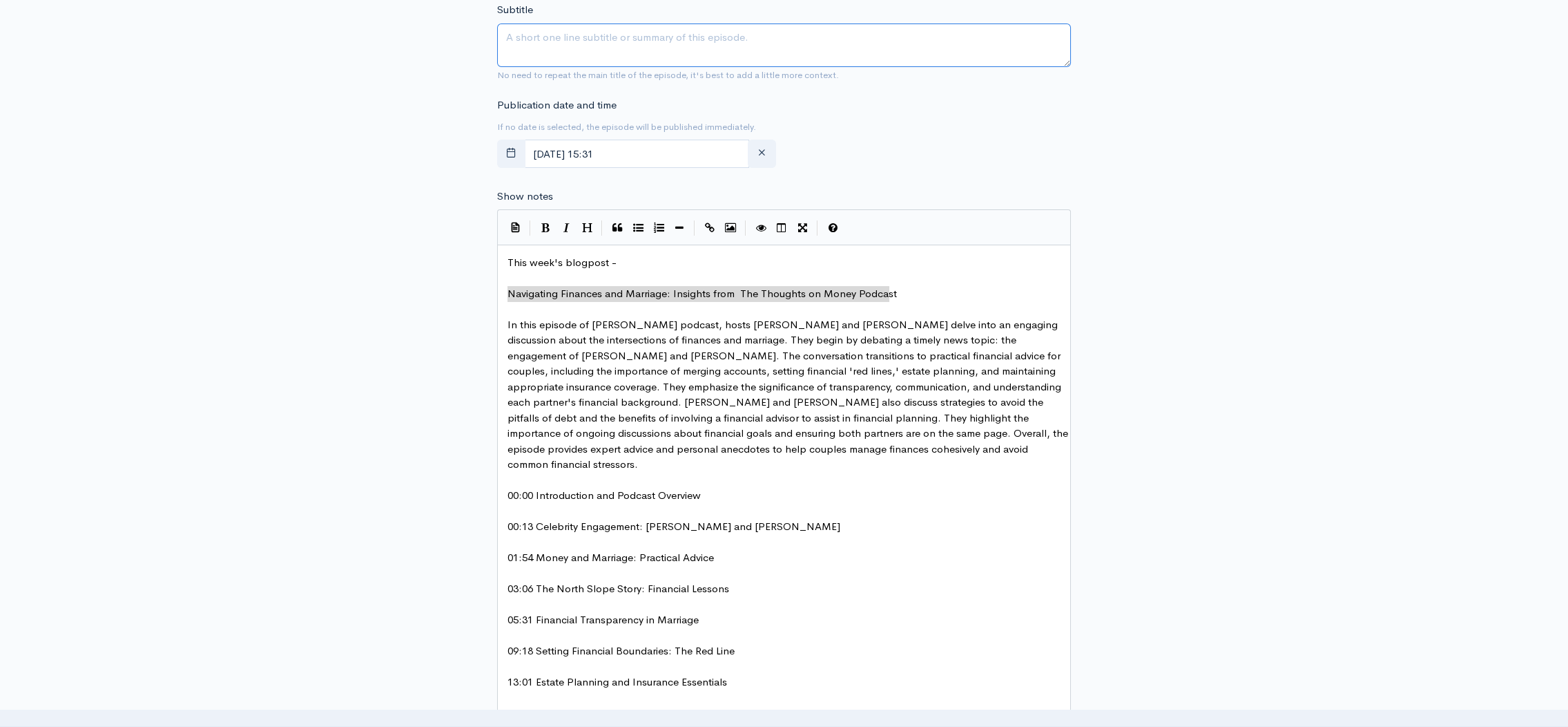
click at [625, 53] on textarea "Subtitle" at bounding box center [784, 46] width 574 height 44
paste textarea "Navigating Finances and Marriage: Insights from The Thoughts on Money Podcast"
type textarea "Navigating Finances and Marriage: Insights from The Thoughts on Money Podcast"
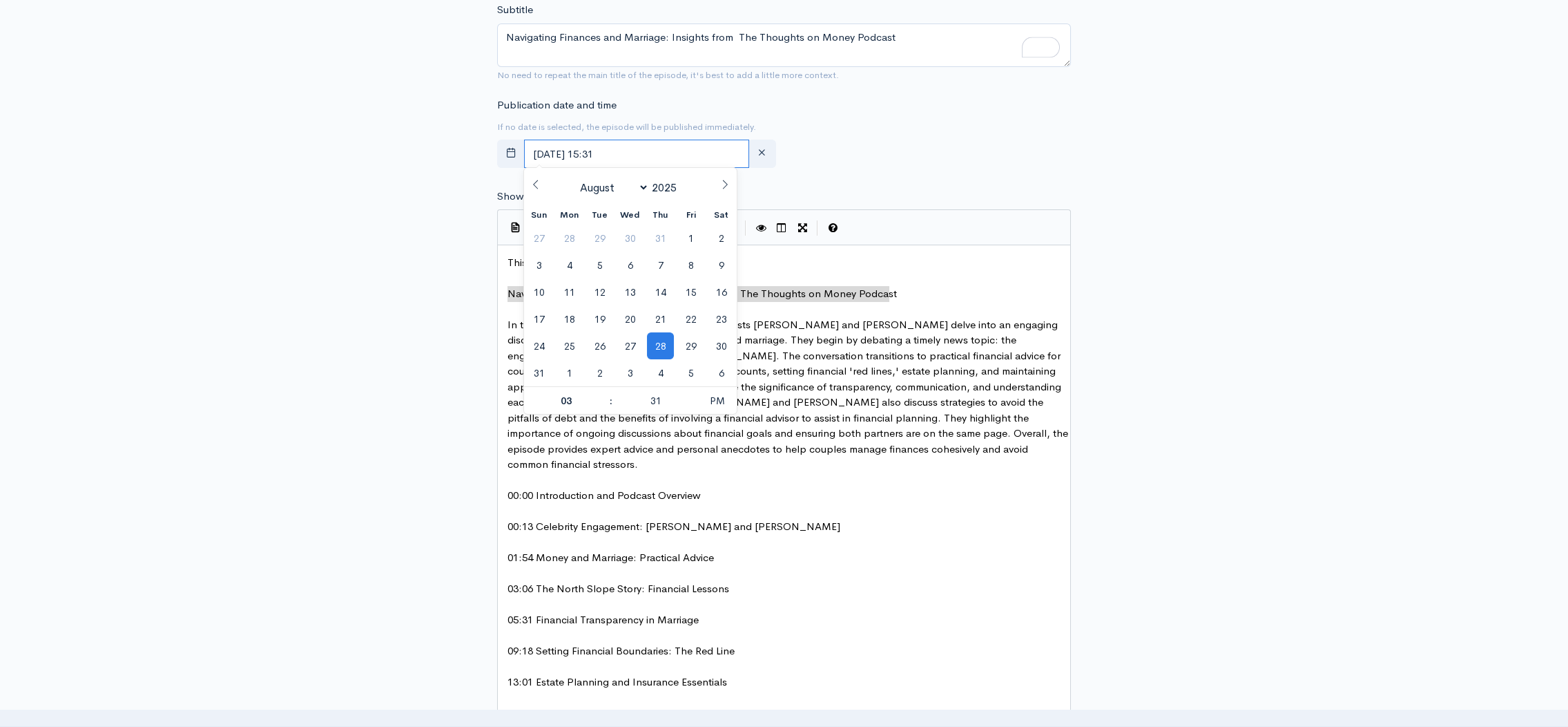
click at [660, 156] on input "August, 28 2025 15:31" at bounding box center [637, 154] width 226 height 28
click at [716, 348] on span "30" at bounding box center [721, 346] width 27 height 27
type input "[DATE] 15:31"
click at [1207, 211] on div "New episode Create a new episode Back to episodes Audio file Choose file 0 ZenC…" at bounding box center [784, 513] width 1568 height 1907
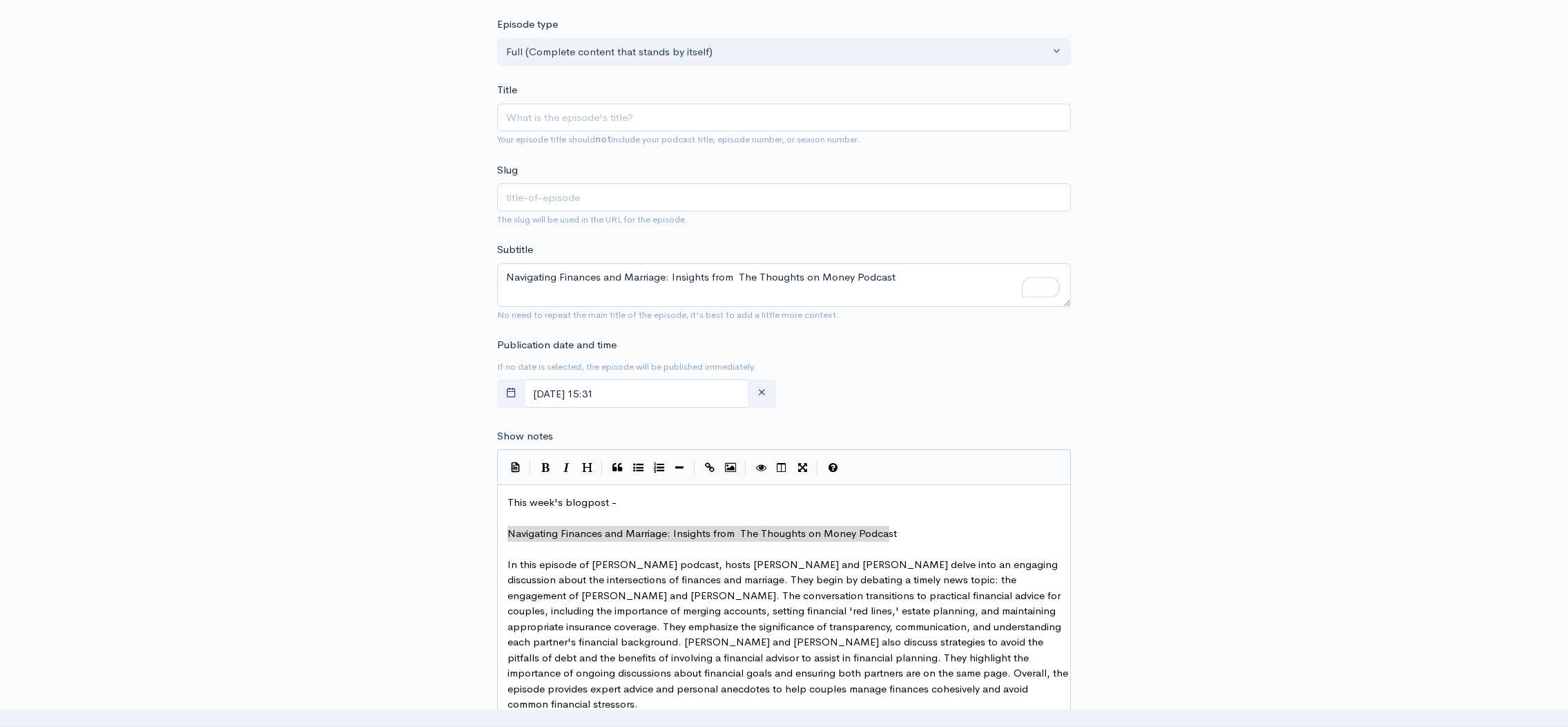
scroll to position [185, 0]
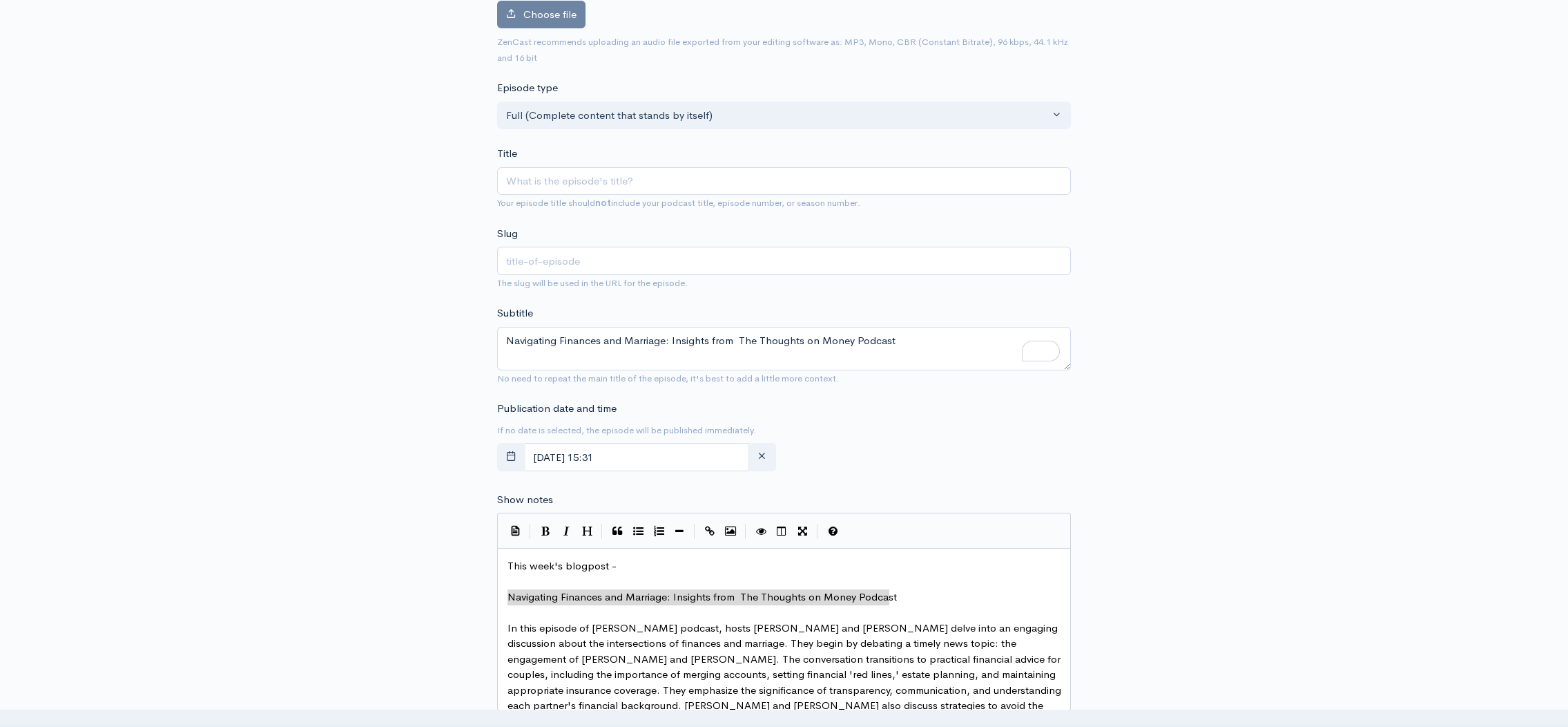
click at [562, 178] on input "Title" at bounding box center [784, 181] width 574 height 28
paste input "[PERSON_NAME] and [PERSON_NAME] - Money and Marriage"
type input "[PERSON_NAME] and [PERSON_NAME] - Money and Marriage"
type input "[PERSON_NAME]-and-[PERSON_NAME]-money-and-marriage"
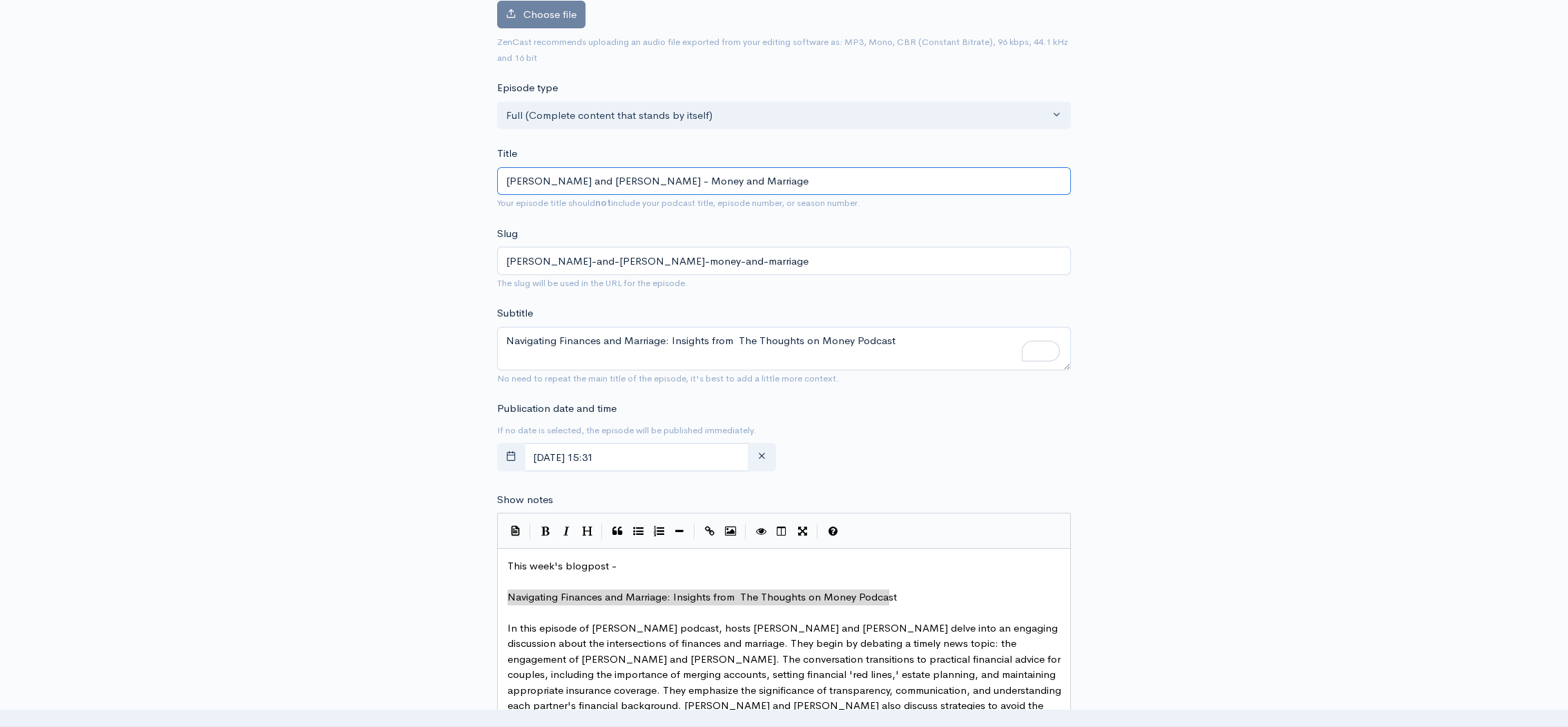
type input "[PERSON_NAME] and [PERSON_NAME] - Money and Marriage"
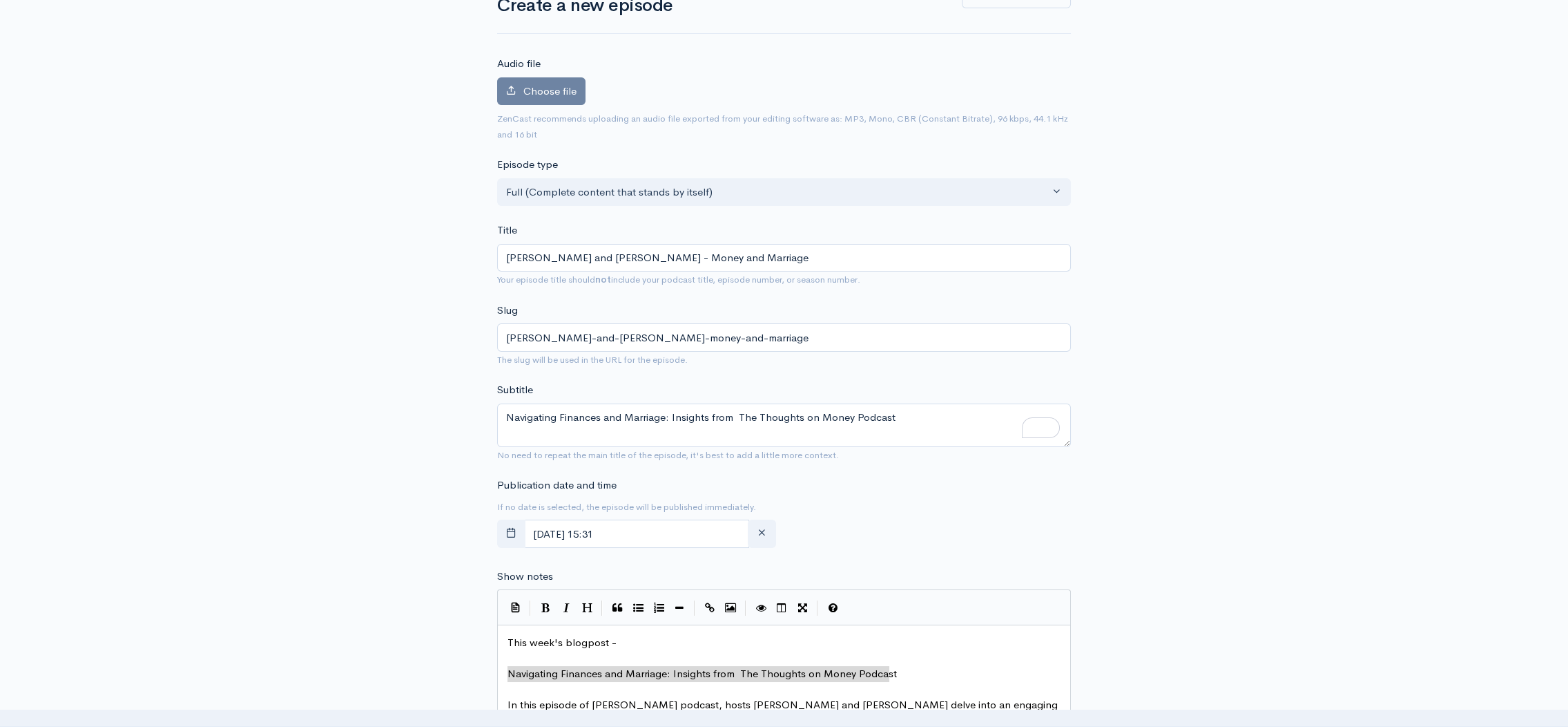
scroll to position [0, 0]
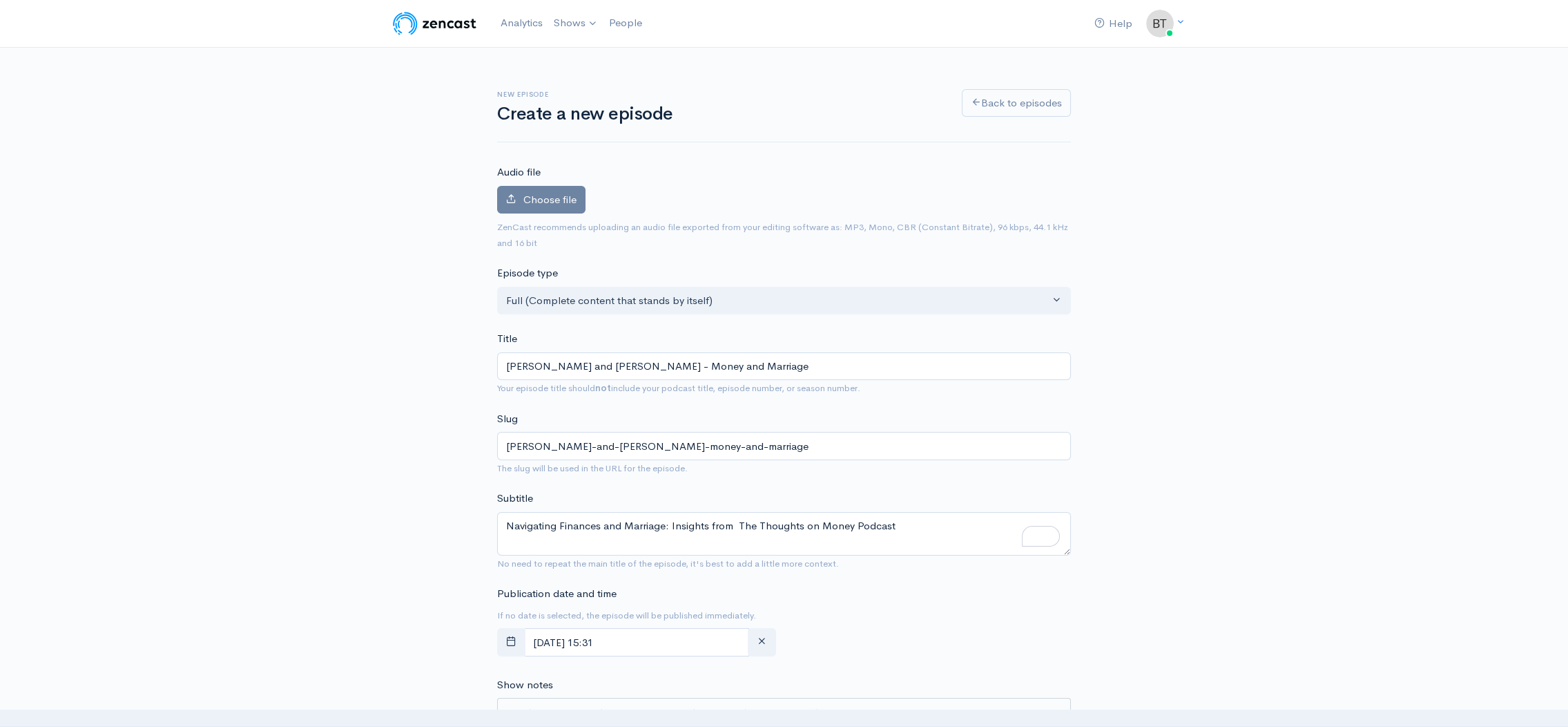
drag, startPoint x: 776, startPoint y: 362, endPoint x: 536, endPoint y: 358, distance: 240.0
click at [536, 358] on input "[PERSON_NAME] and [PERSON_NAME] - Money and Marriage" at bounding box center [784, 366] width 574 height 28
click at [554, 206] on label "Choose file" at bounding box center [541, 200] width 89 height 28
click at [0, 0] on input "Choose file" at bounding box center [0, 0] width 0 height 0
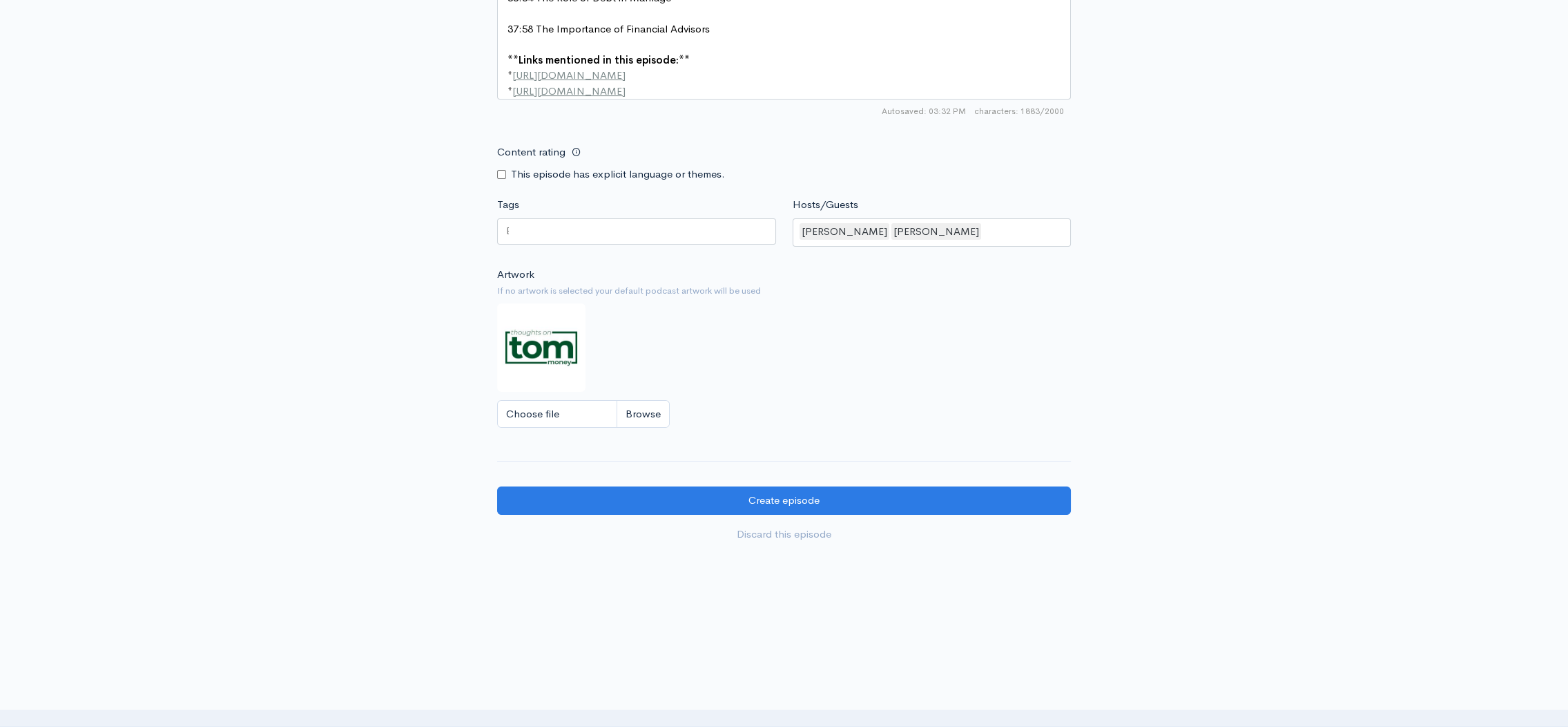
scroll to position [1476, 0]
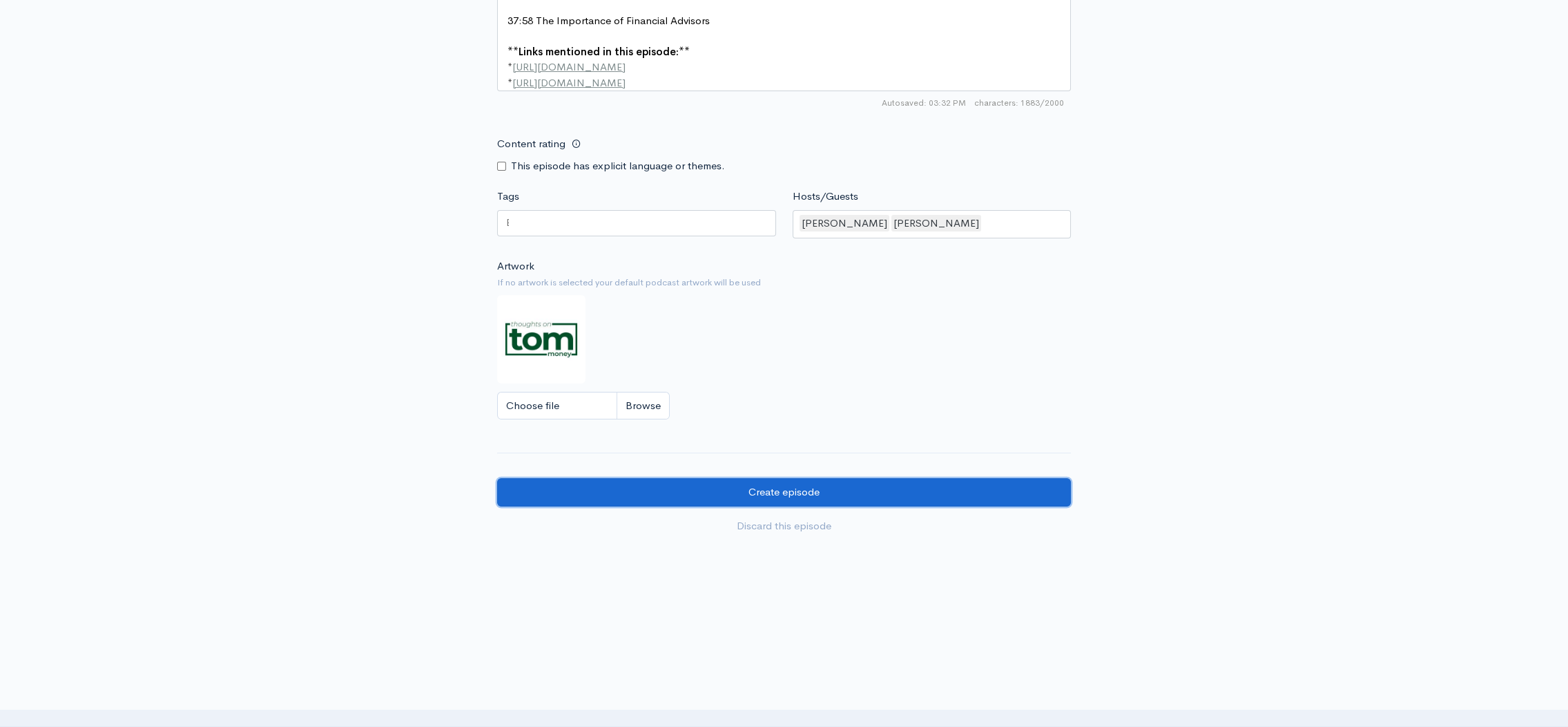
click at [856, 486] on input "Create episode" at bounding box center [784, 492] width 574 height 28
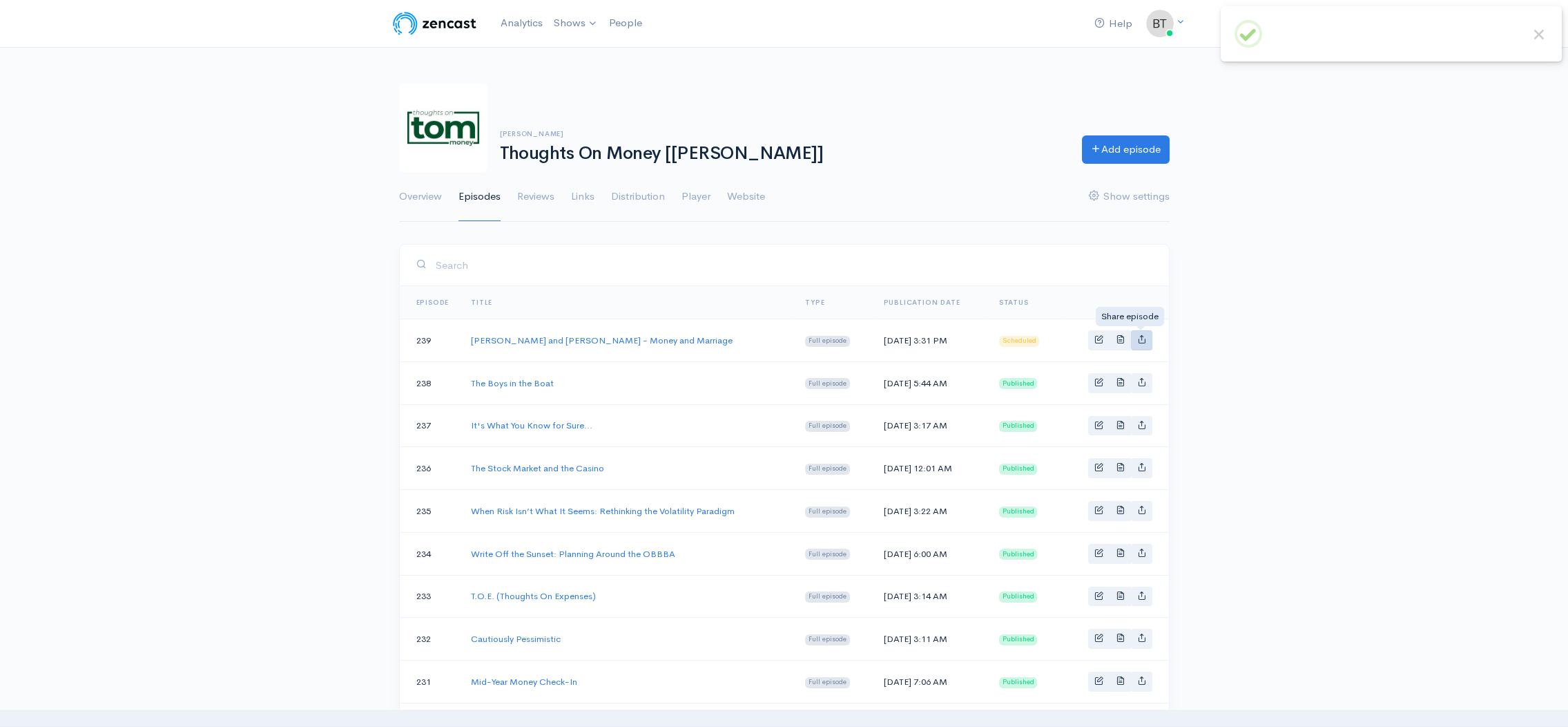
click at [1144, 341] on icon "Basic example" at bounding box center [1141, 339] width 9 height 9
type input "[URL][DOMAIN_NAME][PERSON_NAME][PERSON_NAME]"
type input "[URL][DOMAIN_NAME][DOMAIN_NAME]"
type input "<iframe src='[URL][DOMAIN_NAME]' width='100%' height='190' frameborder='0' scro…"
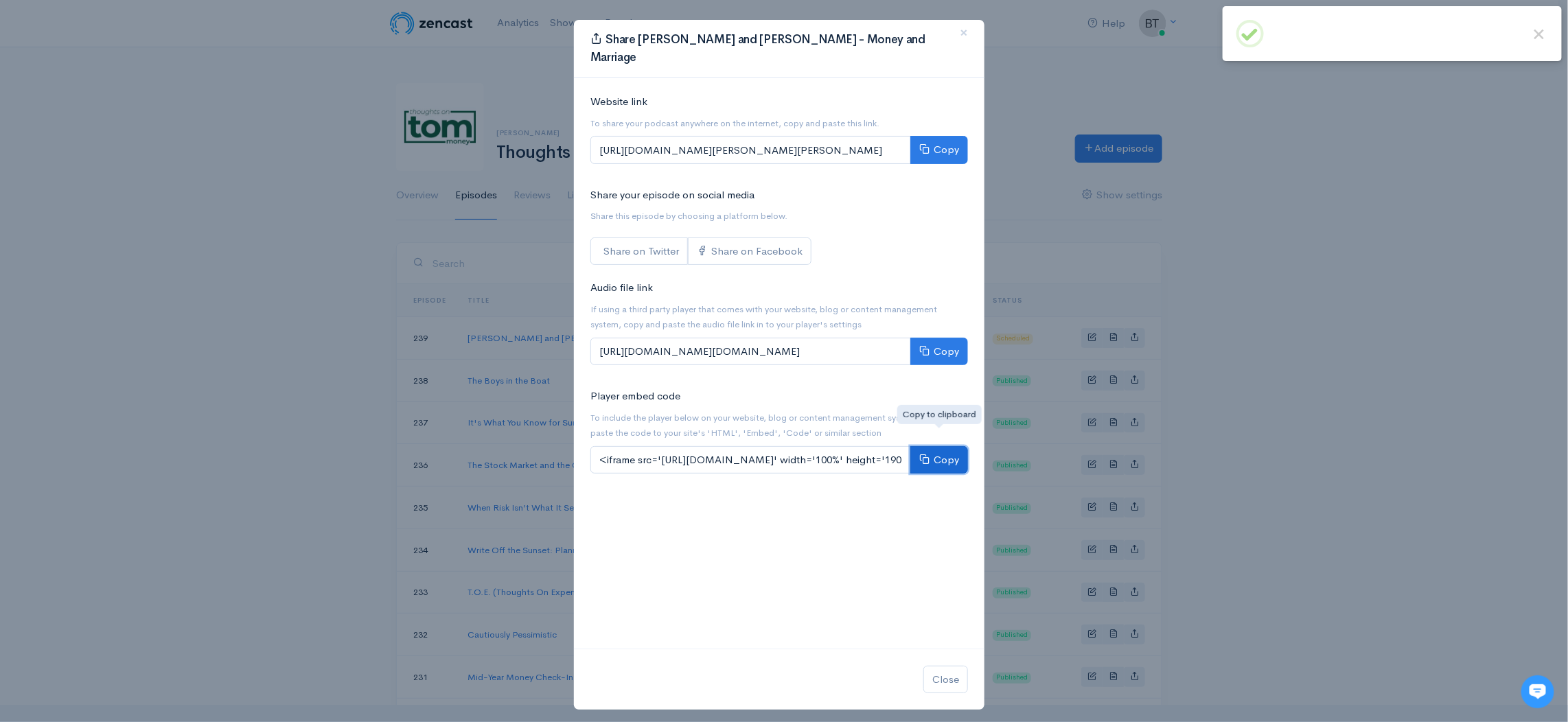
click at [954, 446] on button "Copy" at bounding box center [939, 460] width 58 height 28
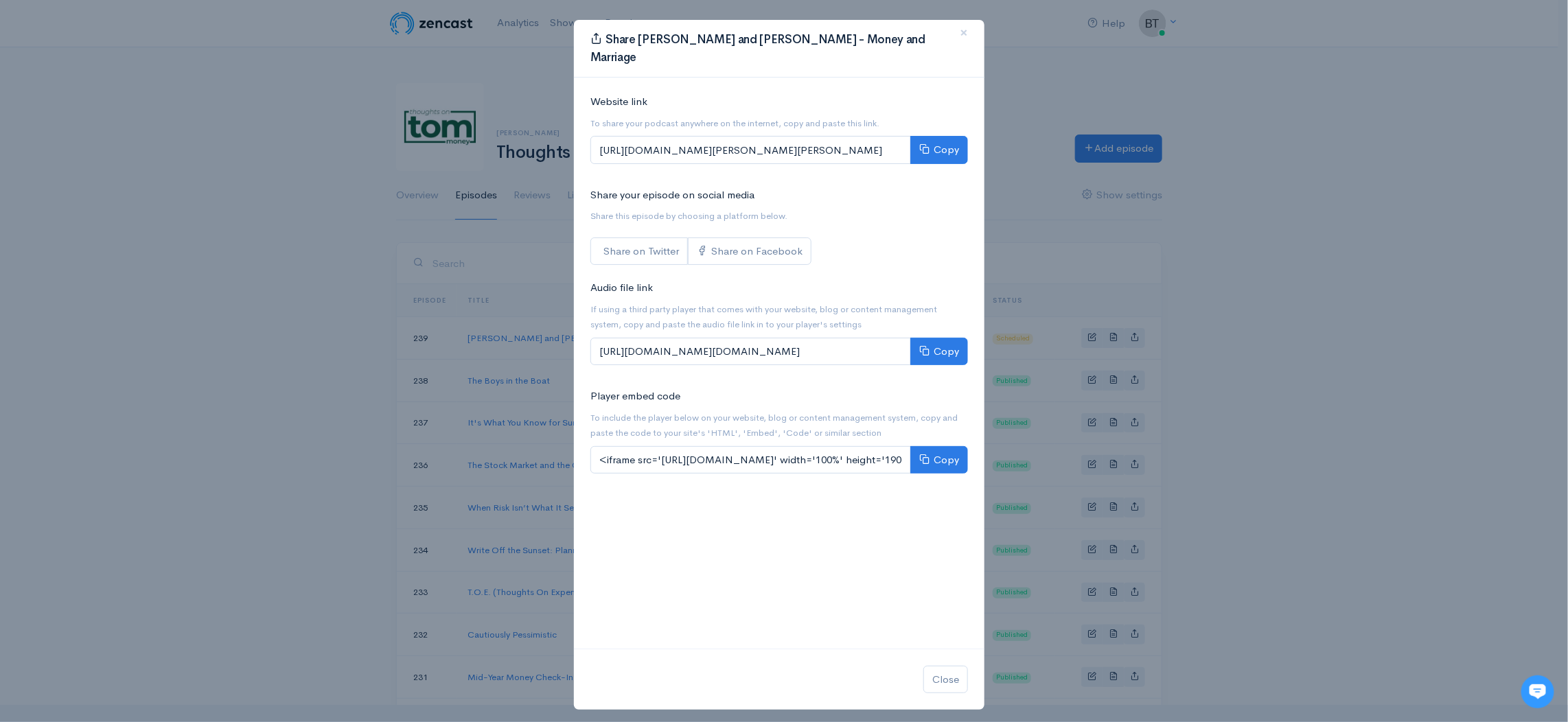
click at [1007, 218] on div "Share [PERSON_NAME] and [PERSON_NAME] - Money and Marriage × Website link To sh…" at bounding box center [784, 361] width 1568 height 722
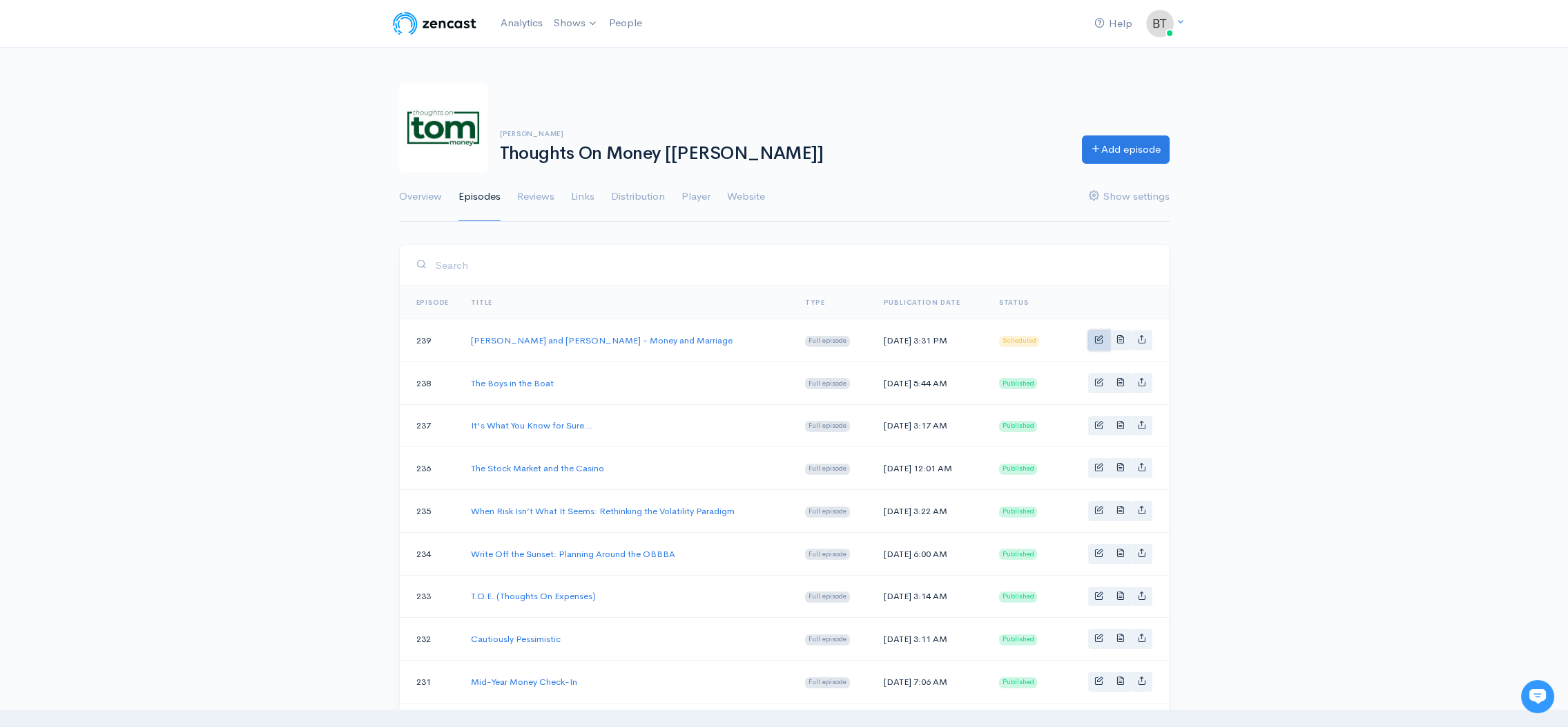
click at [1099, 343] on link "Basic example" at bounding box center [1098, 341] width 21 height 20
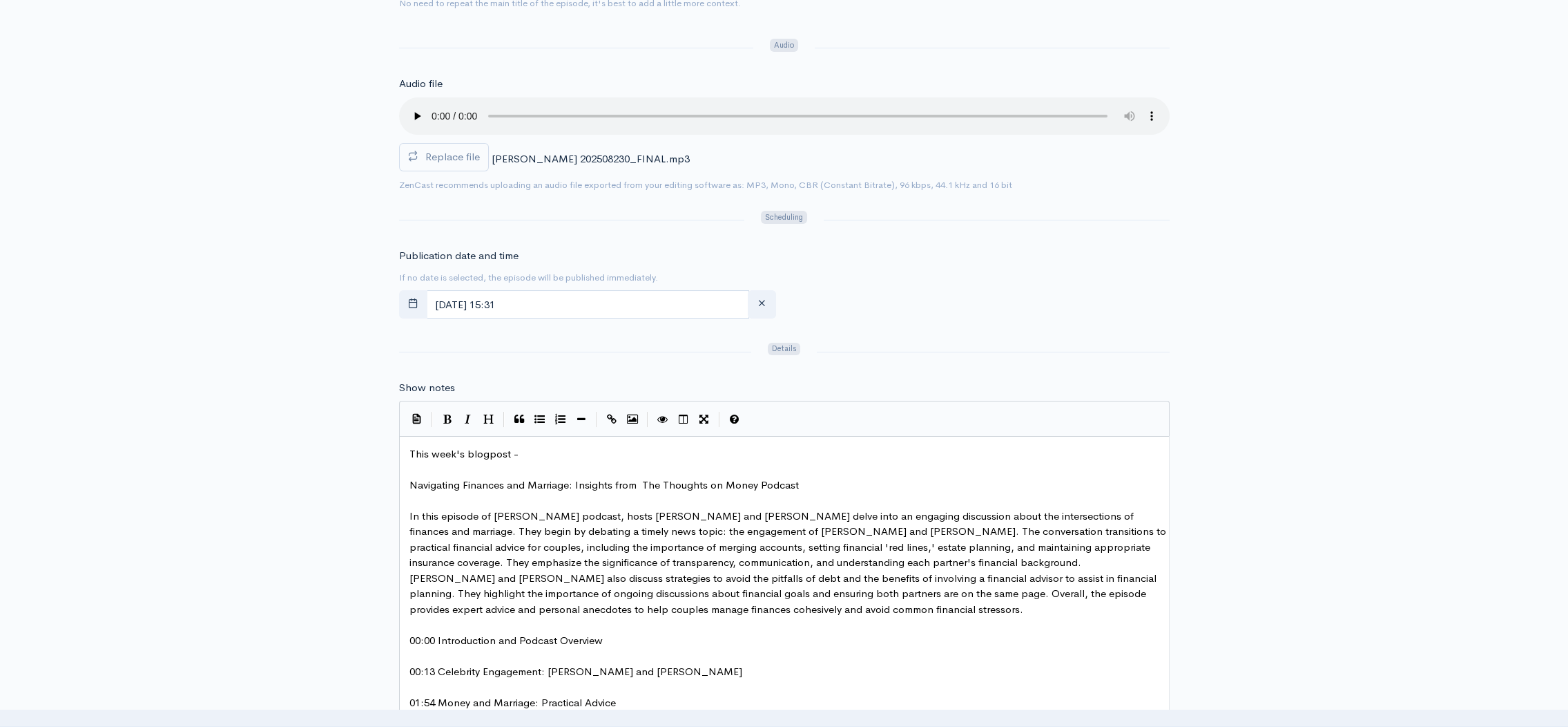
scroll to position [538, 0]
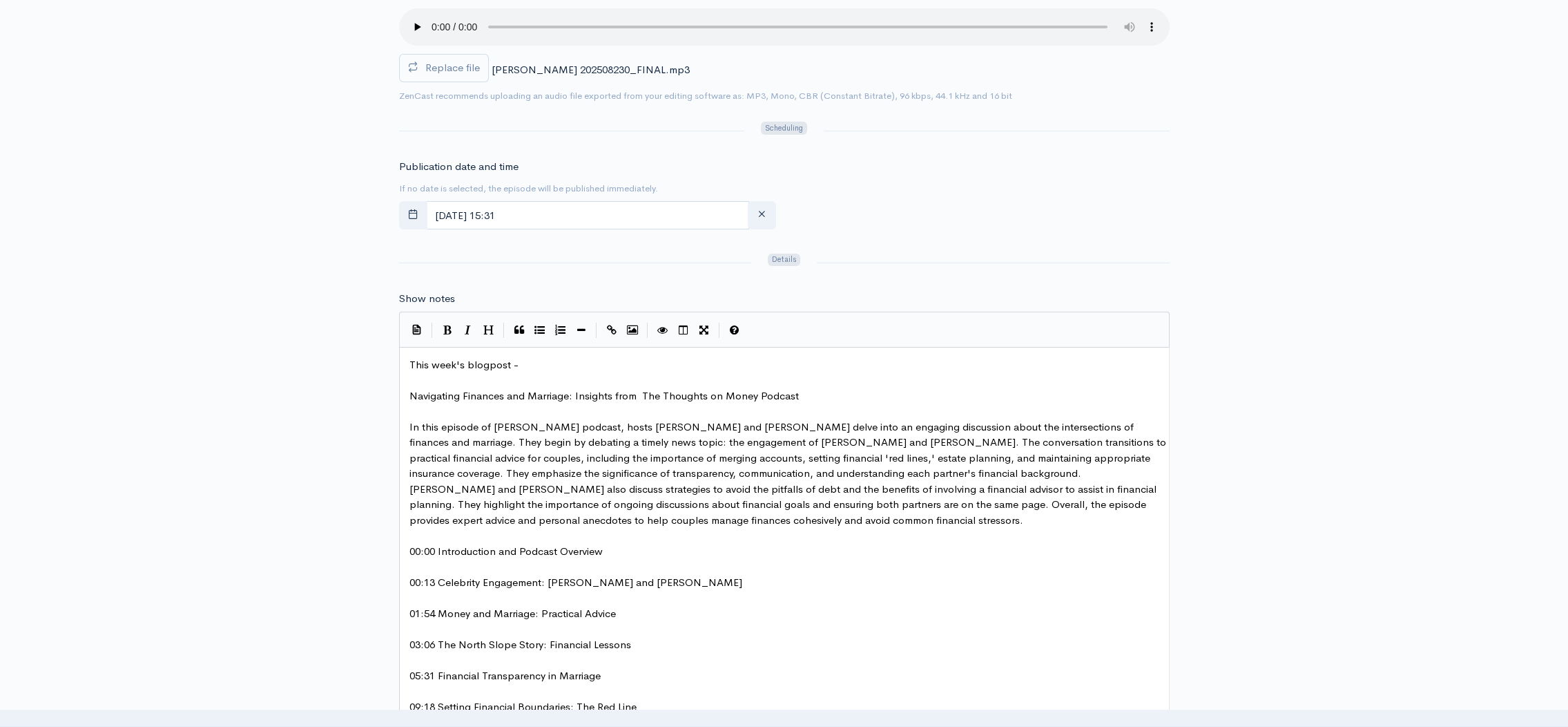
click at [552, 364] on pre "This week's blogpost -" at bounding box center [788, 365] width 765 height 16
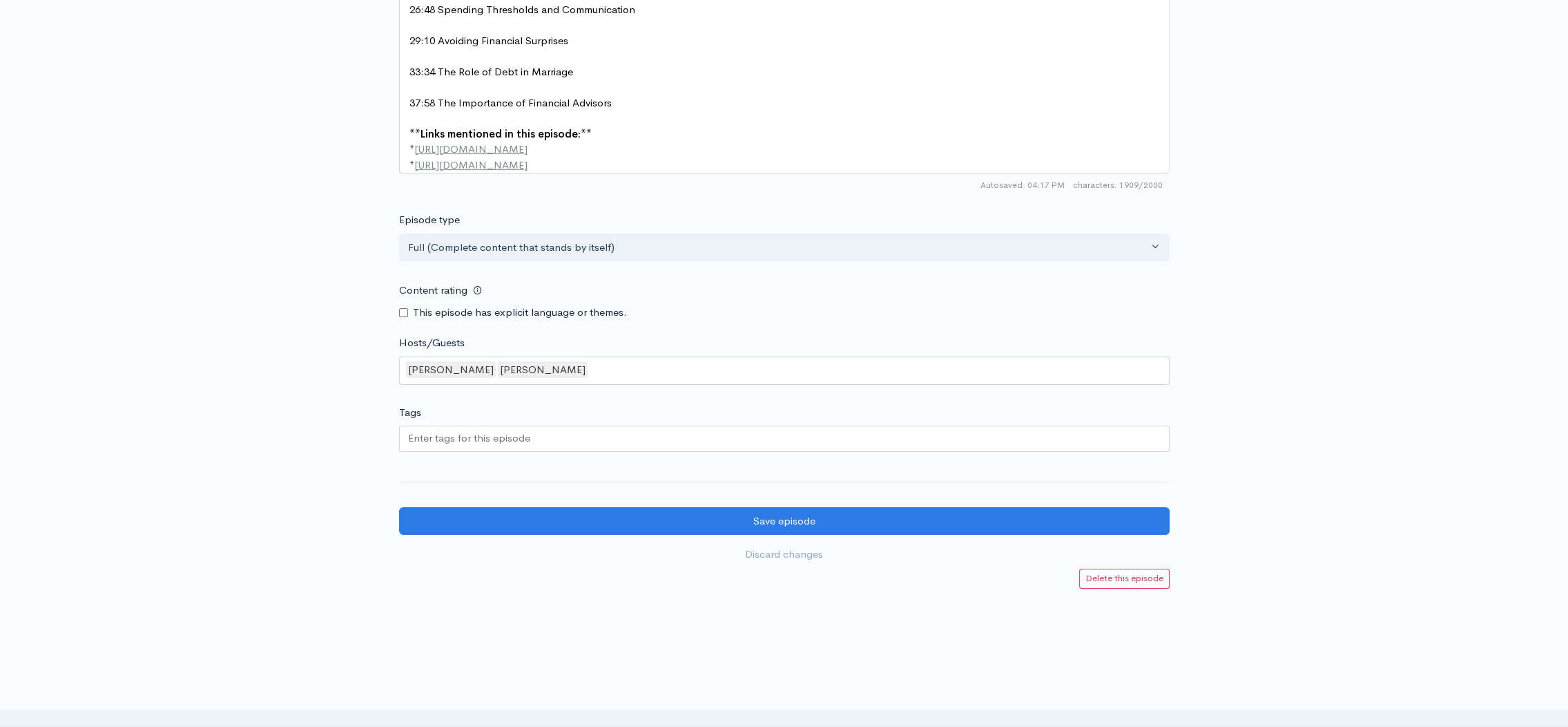
scroll to position [1470, 0]
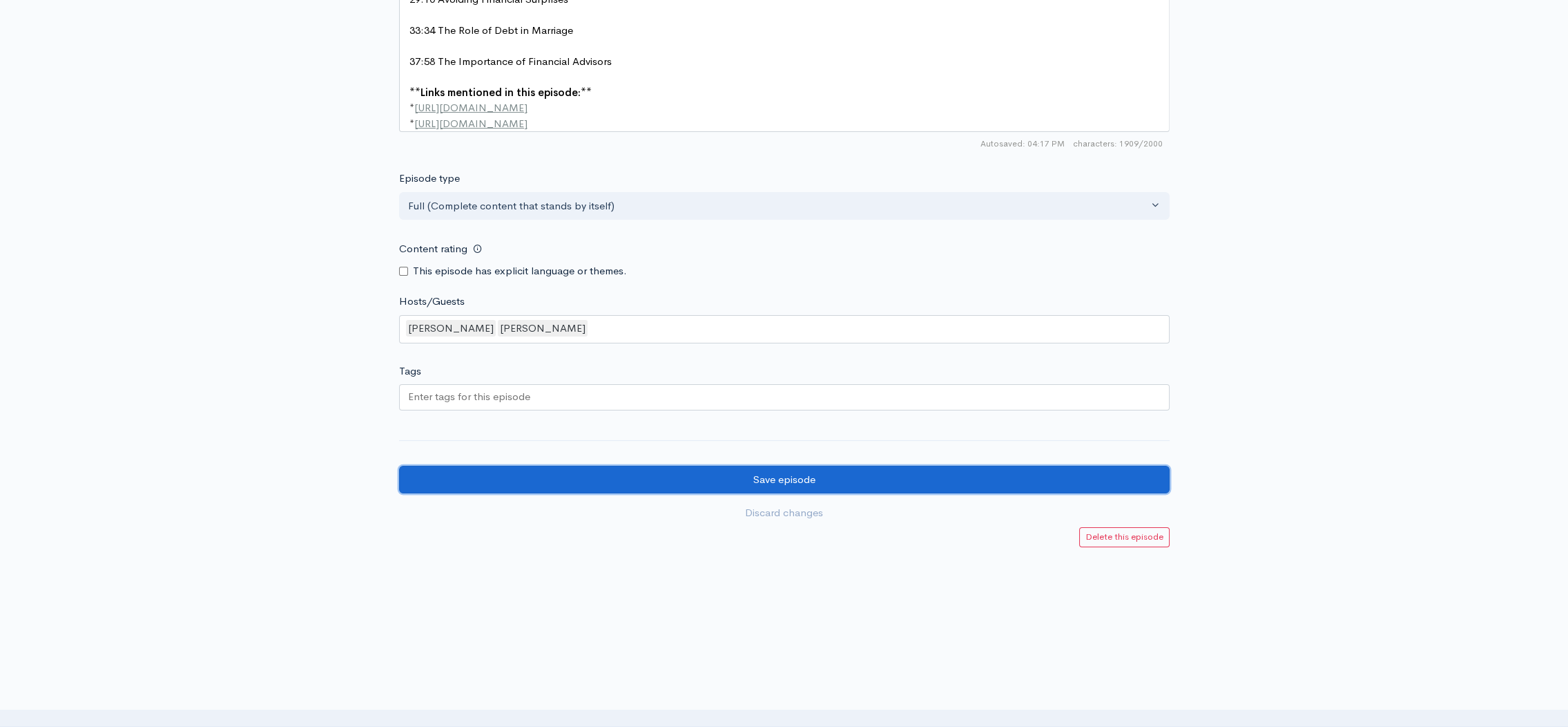
click at [894, 485] on input "Save episode" at bounding box center [784, 479] width 771 height 28
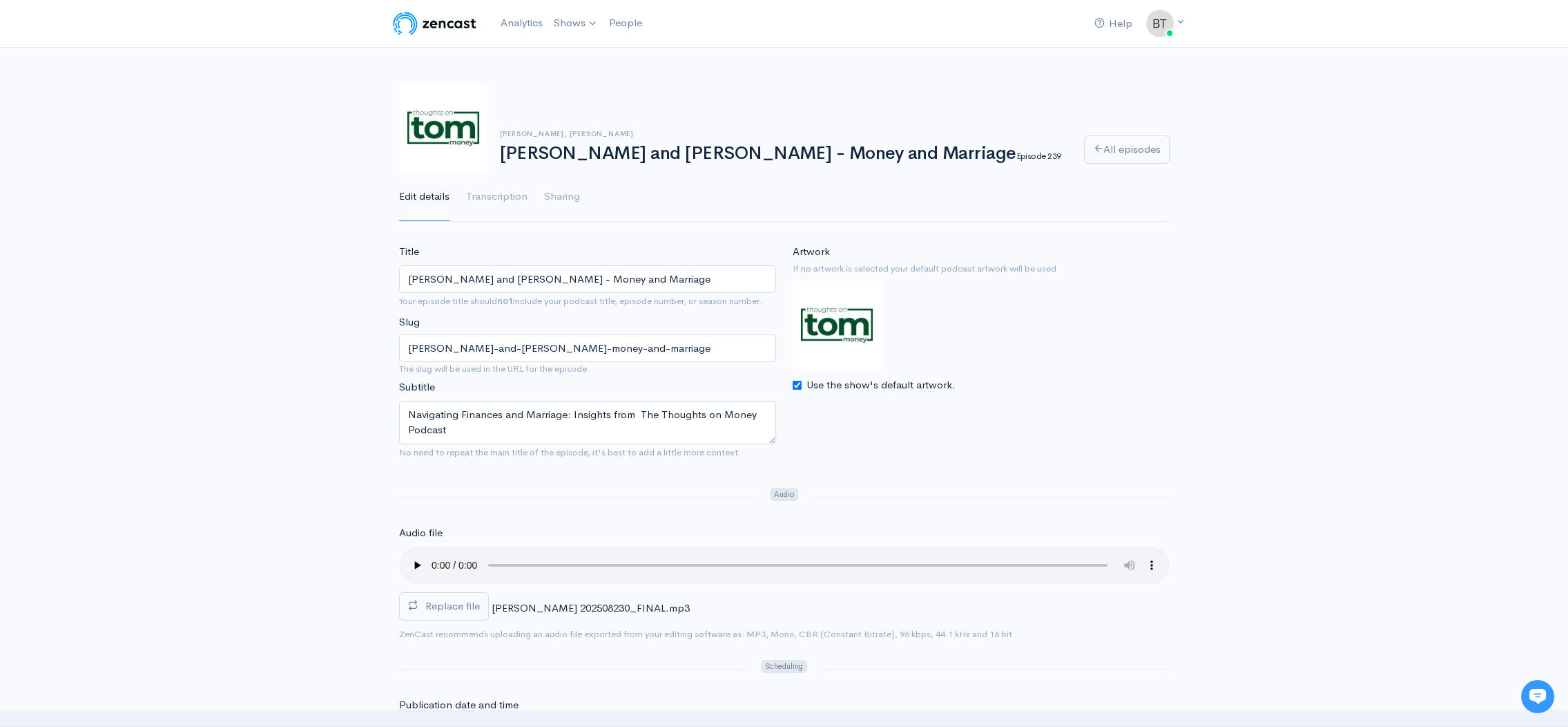
click at [784, 75] on div "Trevor Cummings, Blaine Carver Taylor Swift and Travis Kelce - Money and Marria…" at bounding box center [784, 145] width 771 height 156
